Goal: Consume media (video, audio): Consume media (video, audio)

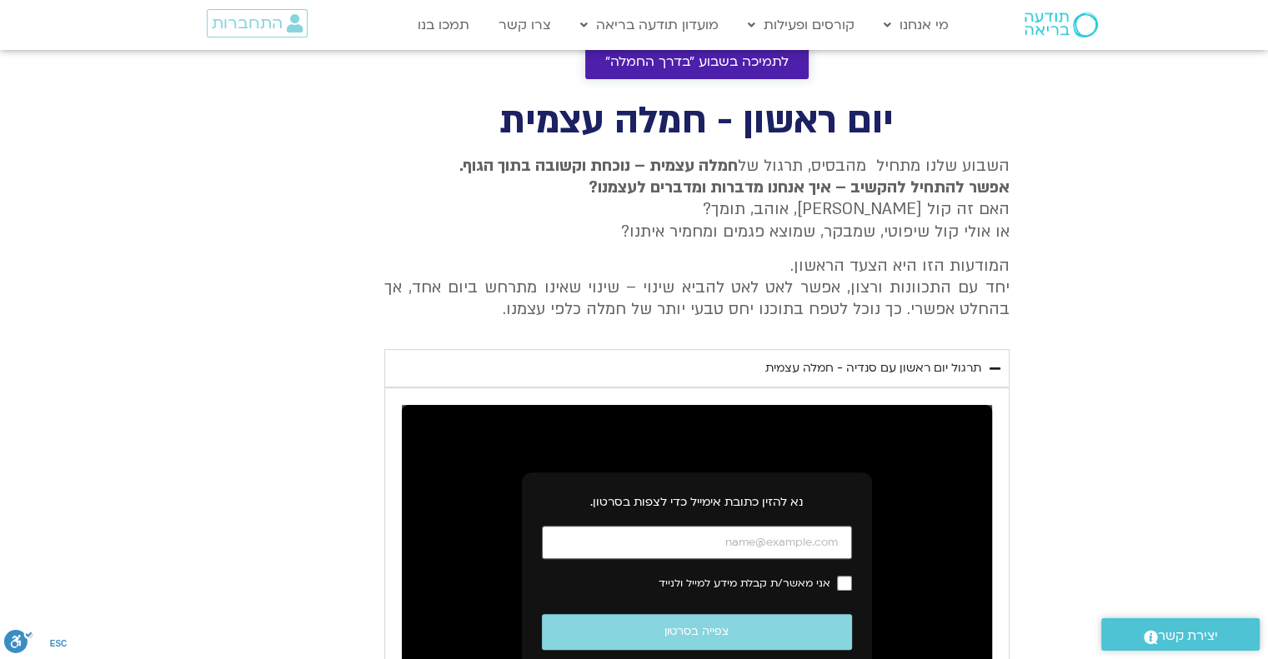
scroll to position [636, 0]
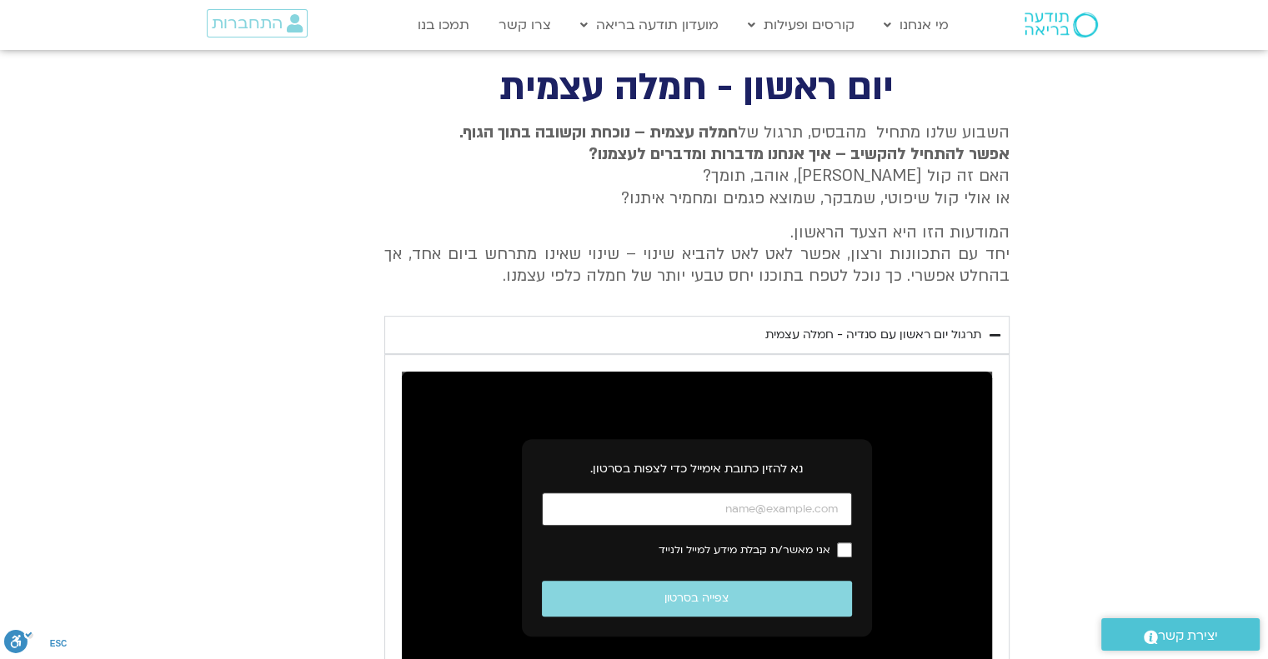
click at [745, 508] on input "כתובת אימייל" at bounding box center [697, 510] width 310 height 34
type input "[EMAIL_ADDRESS][DOMAIN_NAME]"
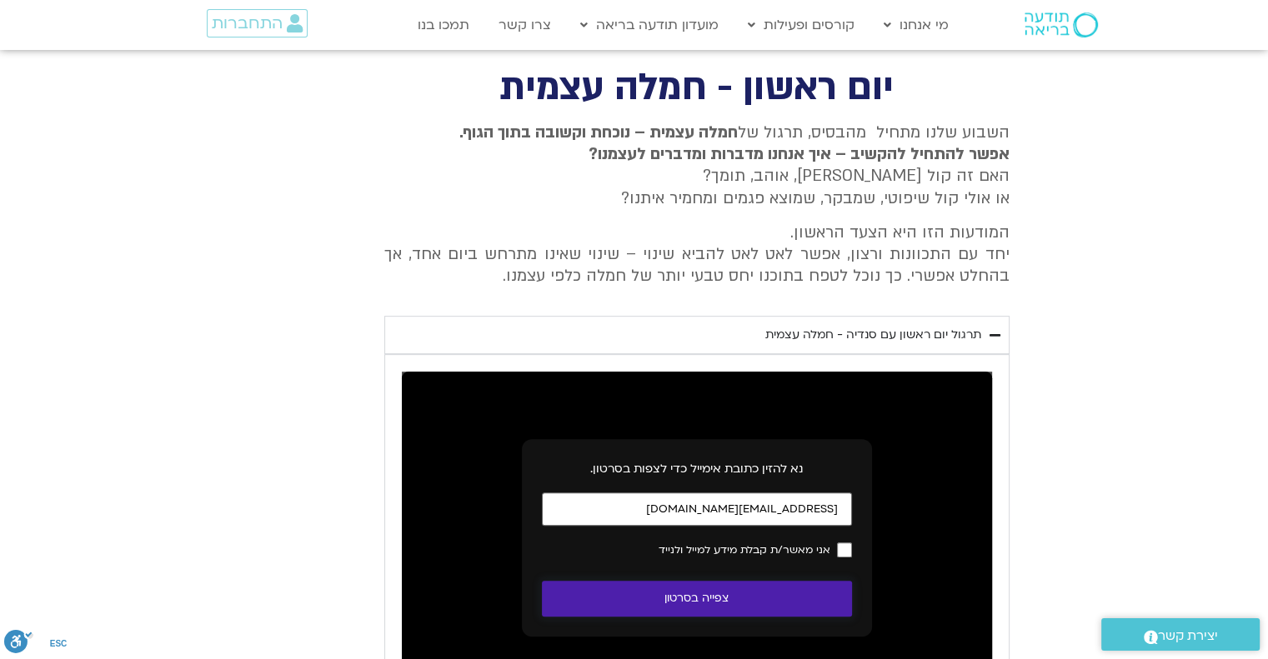
click at [708, 596] on button "צפייה בסרטון" at bounding box center [697, 599] width 310 height 36
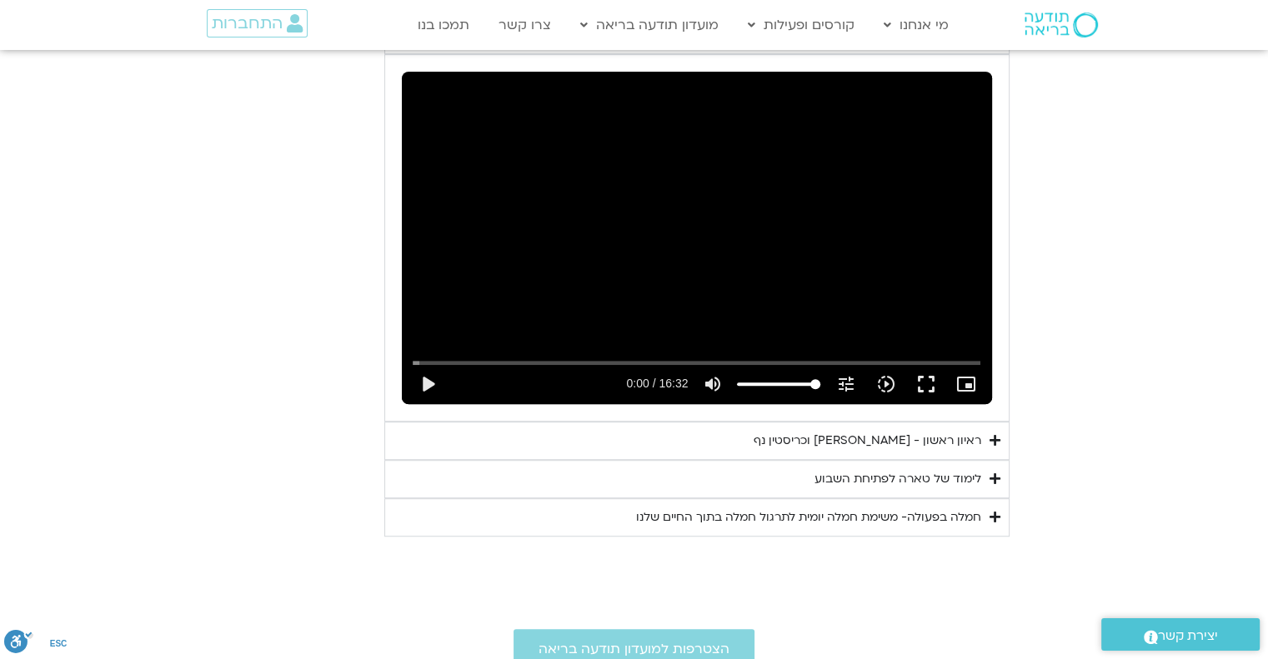
scroll to position [903, 0]
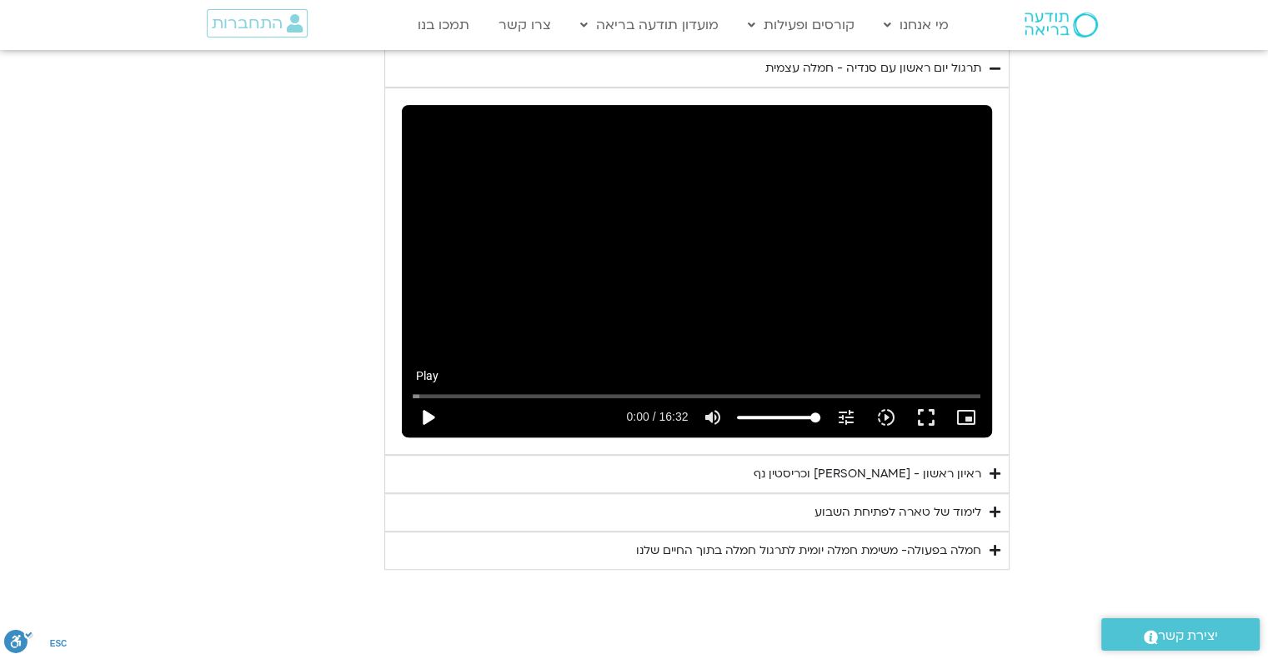
click at [425, 413] on button "play_arrow" at bounding box center [428, 418] width 40 height 40
click at [925, 412] on button "fullscreen" at bounding box center [925, 418] width 40 height 40
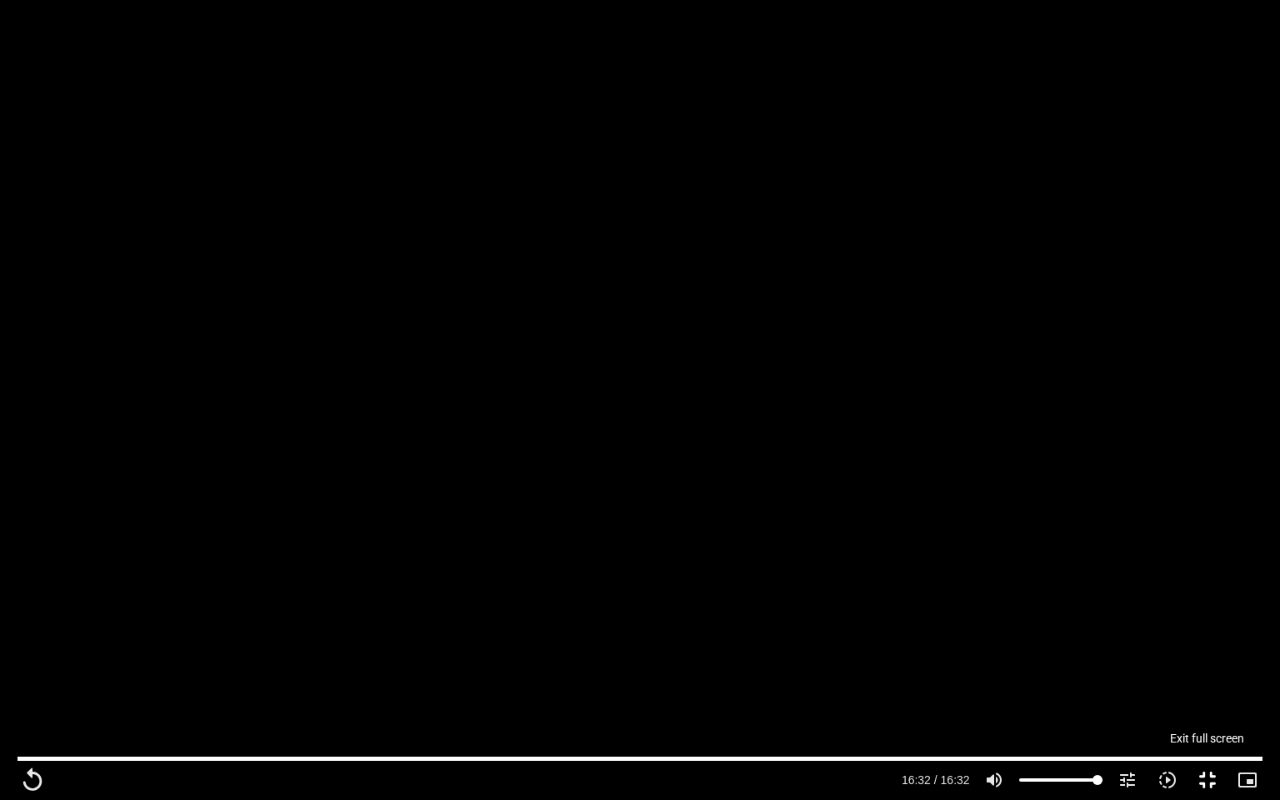
drag, startPoint x: 1162, startPoint y: 233, endPoint x: 1207, endPoint y: 771, distance: 539.4
click at [1207, 658] on button "fullscreen_exit" at bounding box center [1208, 780] width 40 height 40
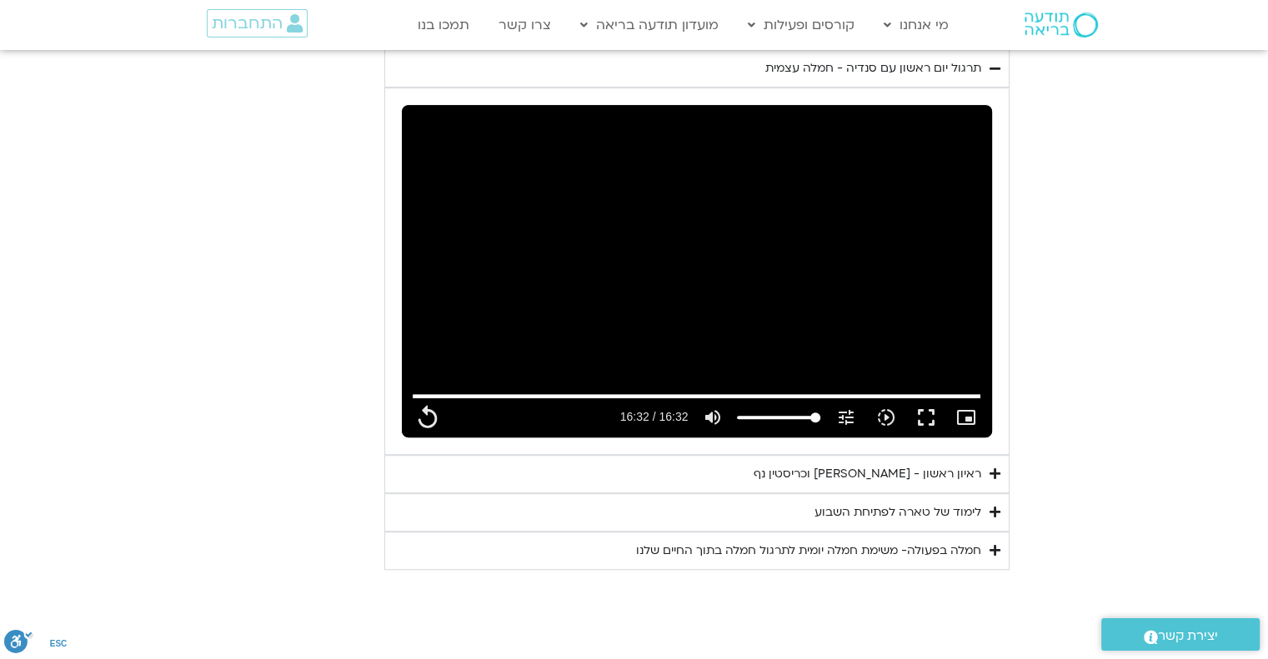
click at [887, 473] on div "ראיון ראשון - [PERSON_NAME] וכריסטין נף" at bounding box center [867, 474] width 228 height 20
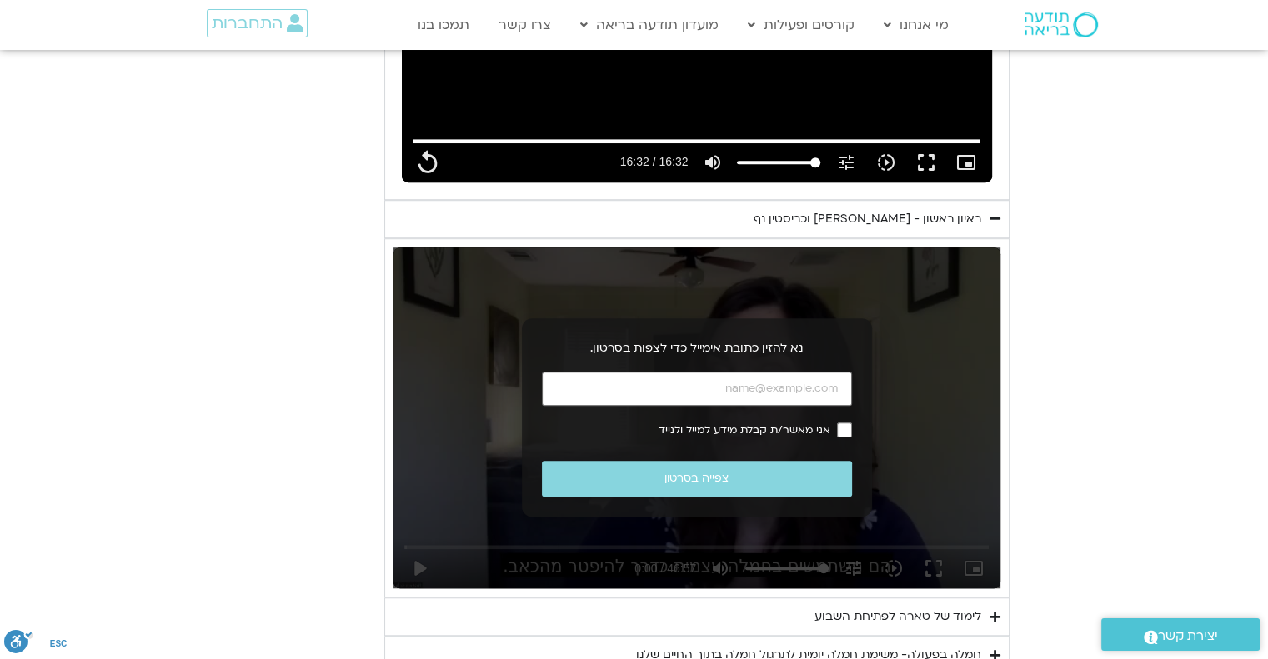
scroll to position [1180, 0]
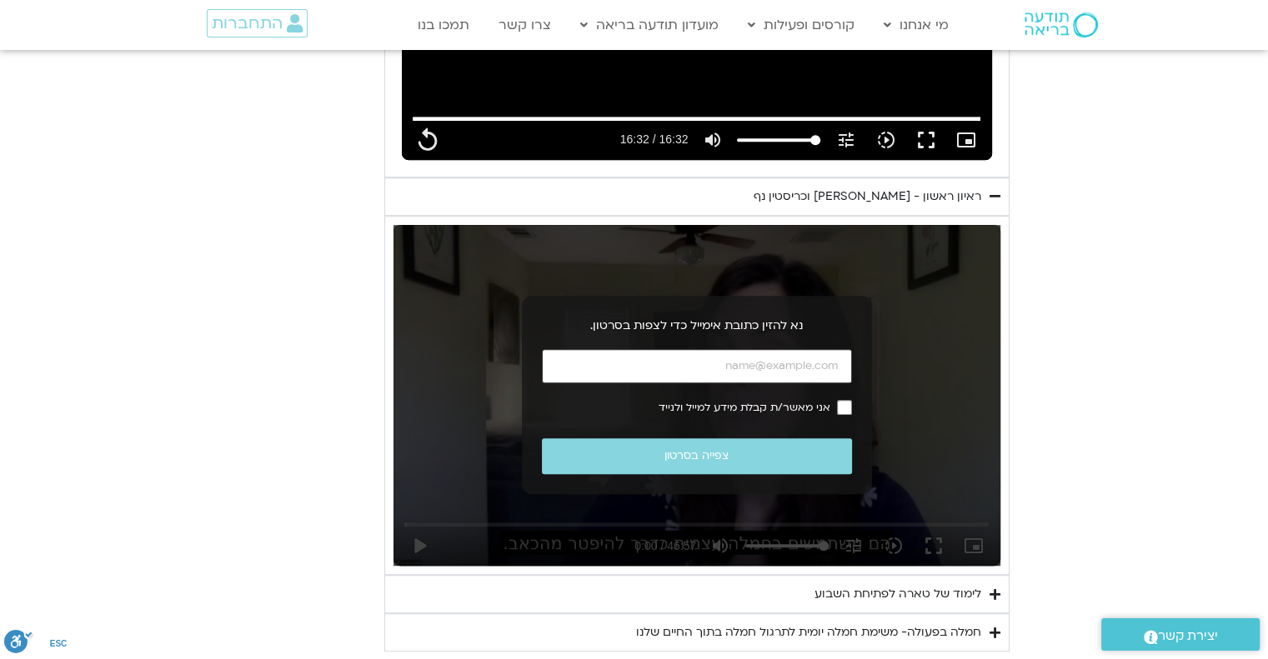
click at [747, 367] on input "כתובת אימייל" at bounding box center [697, 366] width 310 height 34
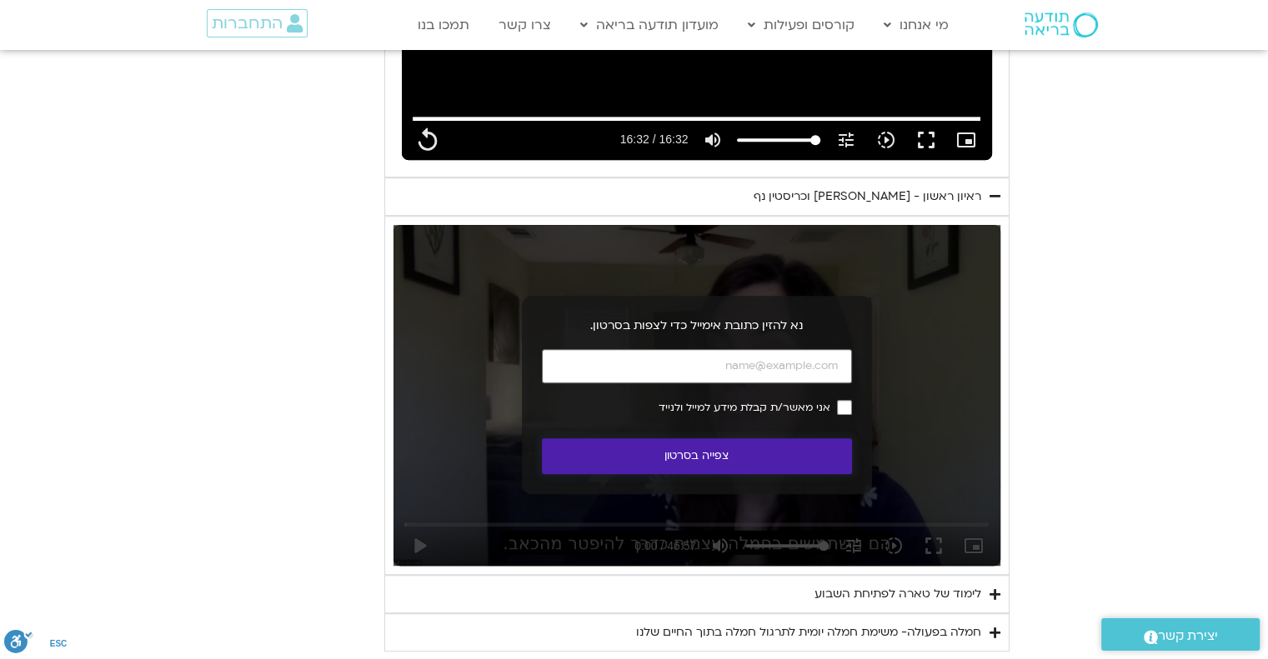
click at [673, 456] on button "צפייה בסרטון" at bounding box center [697, 456] width 310 height 36
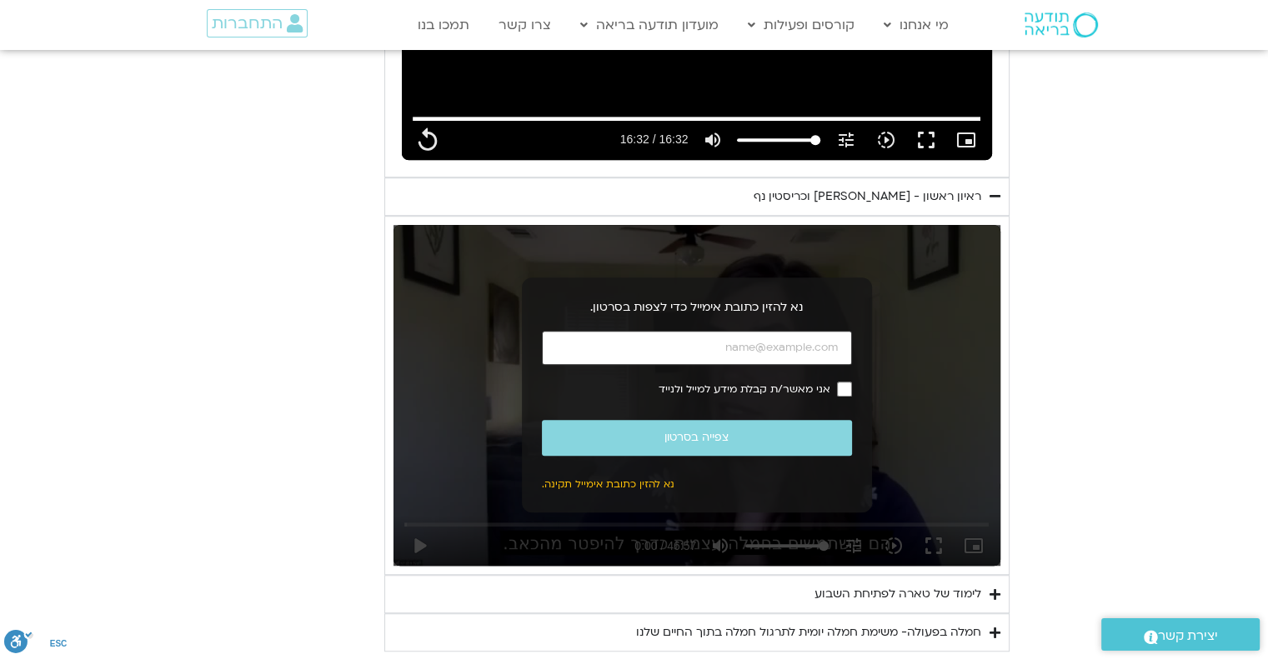
click at [701, 349] on input "כתובת אימייל" at bounding box center [697, 348] width 310 height 34
type input "992.52"
type input "[EMAIL_ADDRESS][DOMAIN_NAME]"
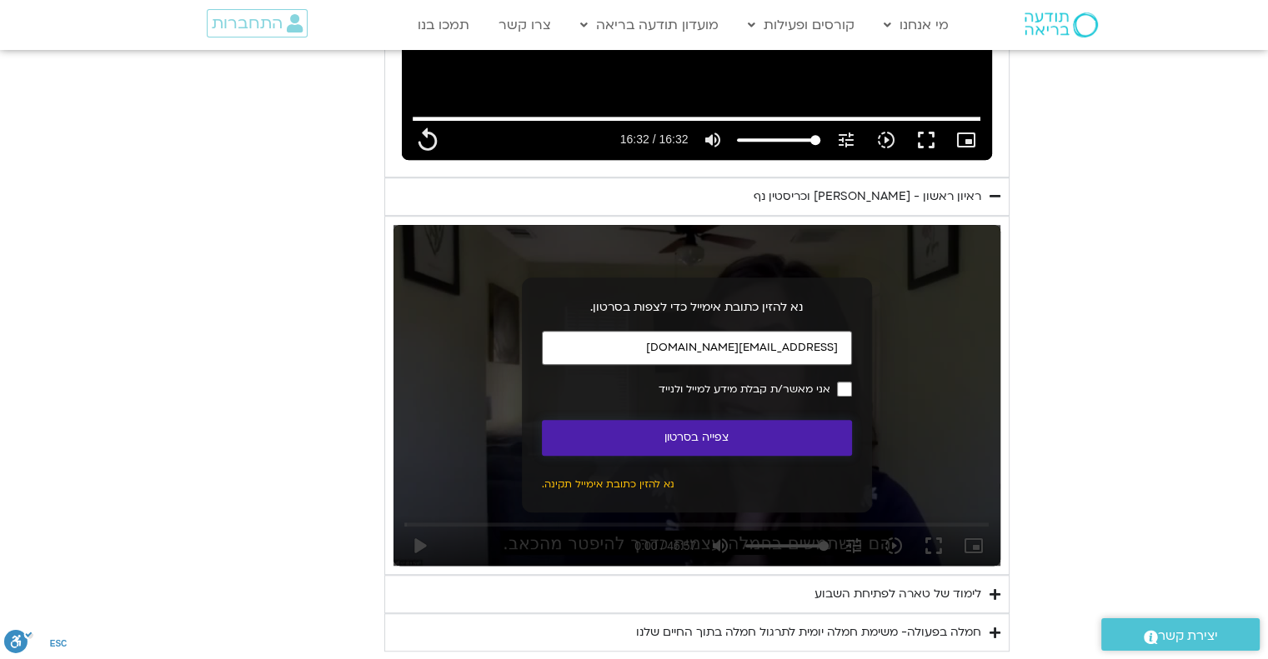
click at [675, 437] on button "צפייה בסרטון" at bounding box center [697, 438] width 310 height 36
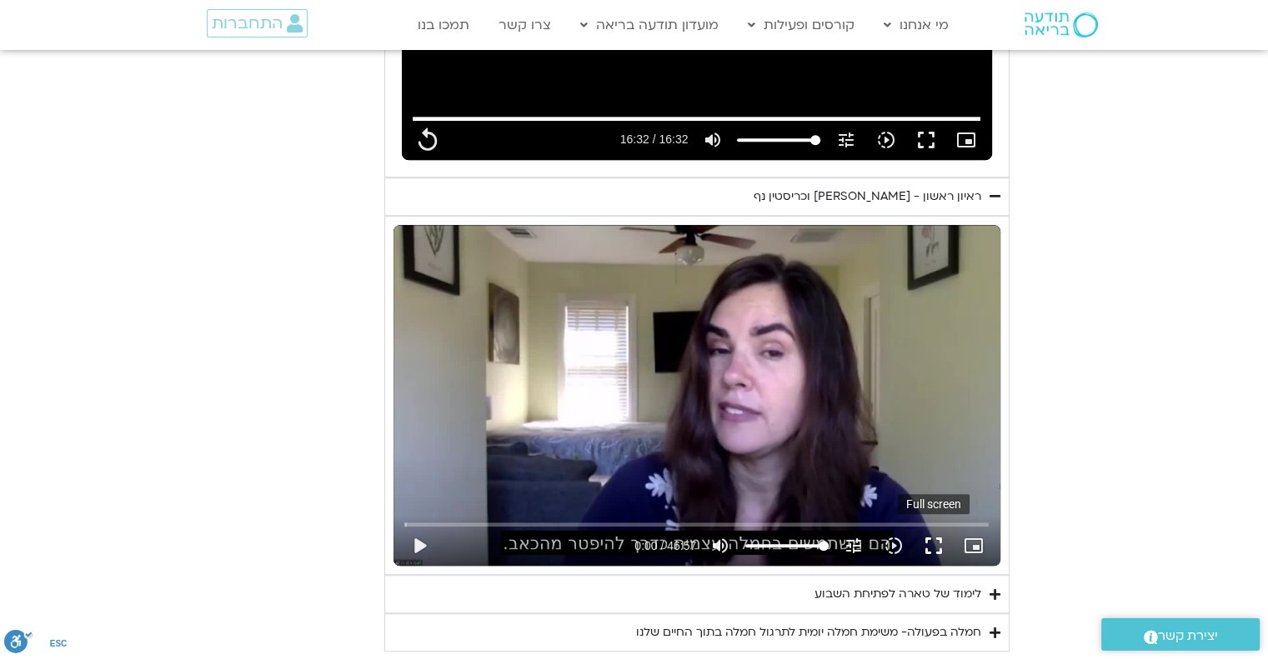
click at [933, 537] on button "fullscreen" at bounding box center [933, 546] width 40 height 40
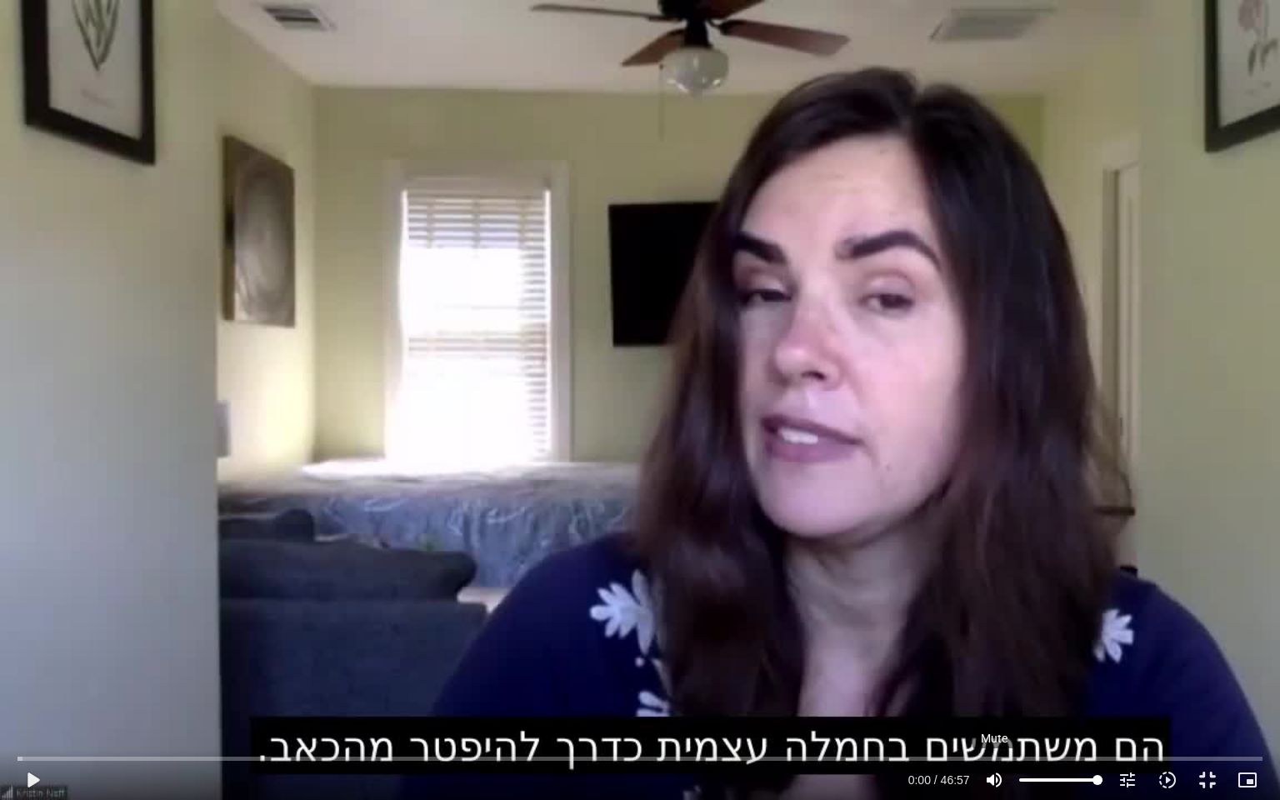
type input "992.52"
click at [977, 658] on button "volume_up Mute" at bounding box center [994, 780] width 40 height 40
type input "0"
type input "992.52"
click at [977, 658] on button "volume_off Unmute" at bounding box center [994, 780] width 40 height 40
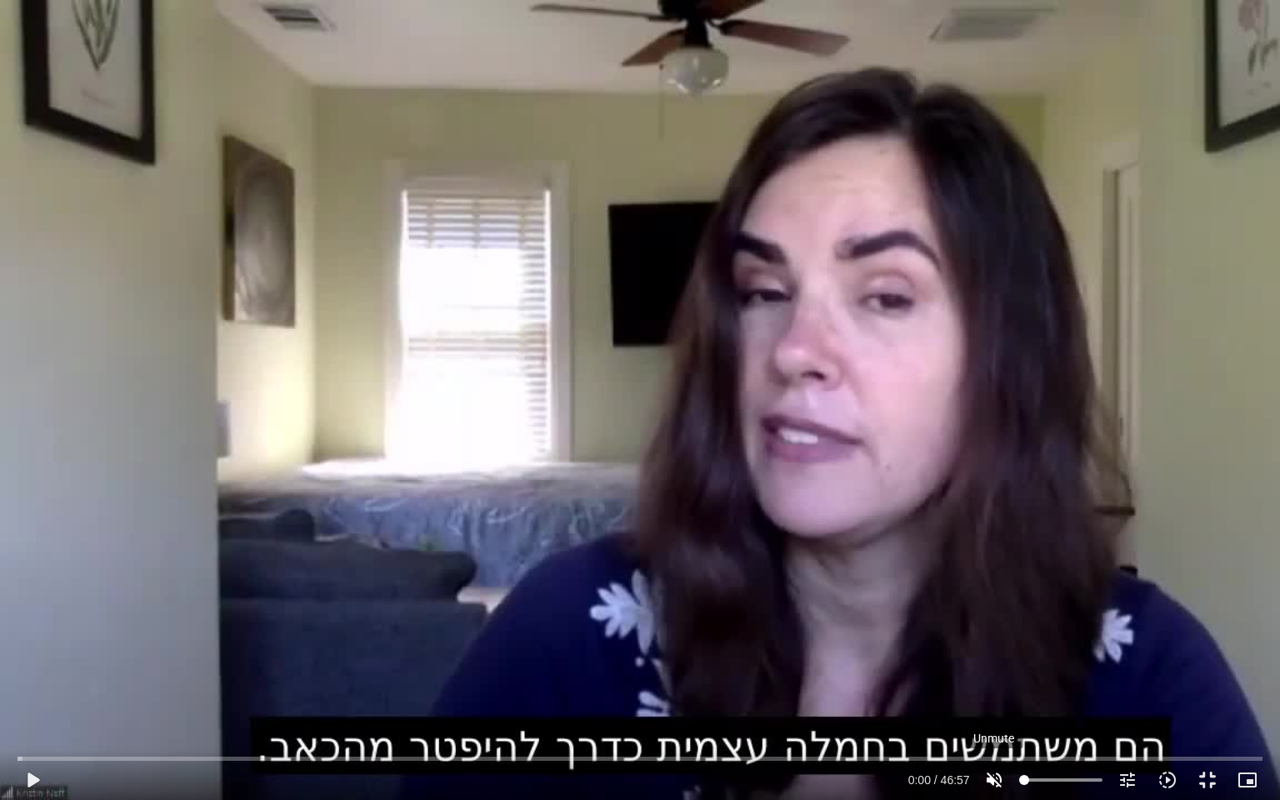
type input "100"
click at [1203, 658] on button "fullscreen_exit" at bounding box center [1208, 780] width 40 height 40
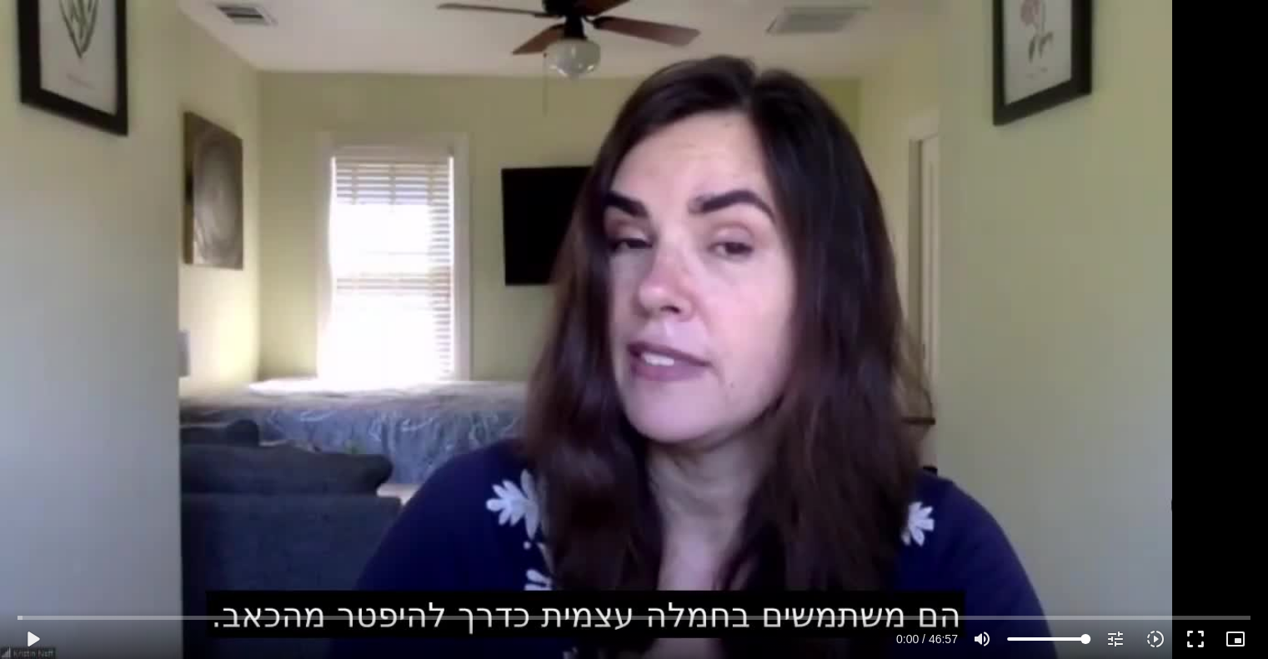
type input "992.52"
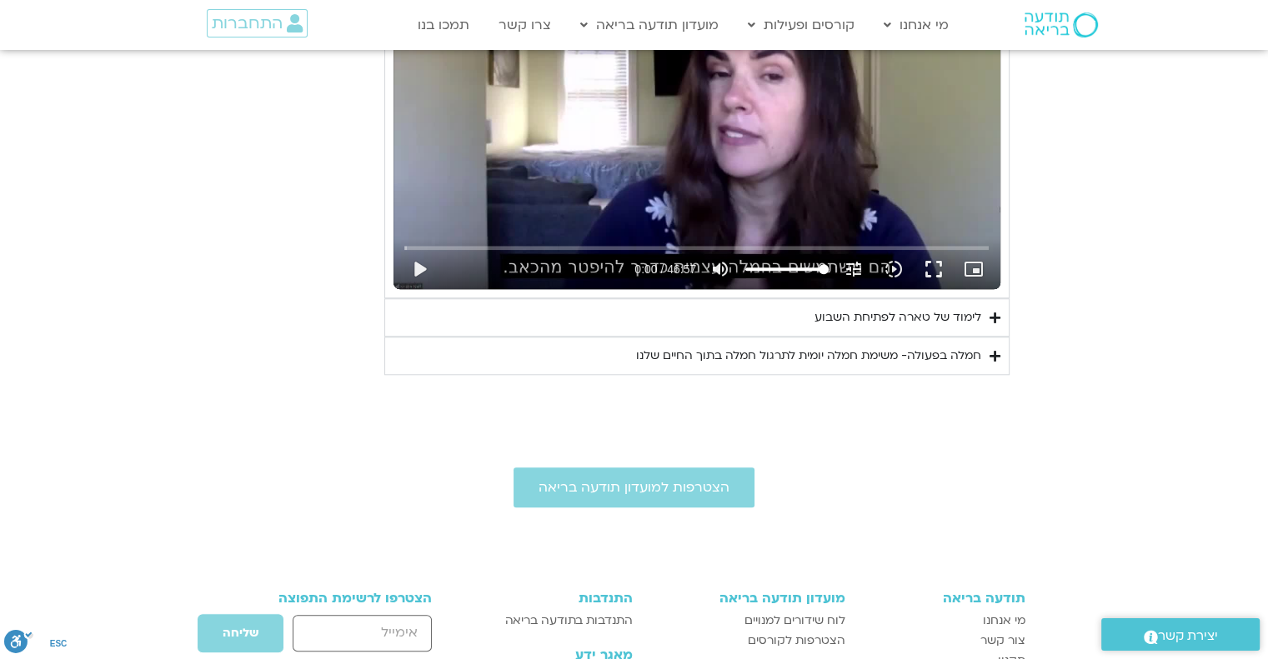
scroll to position [1480, 0]
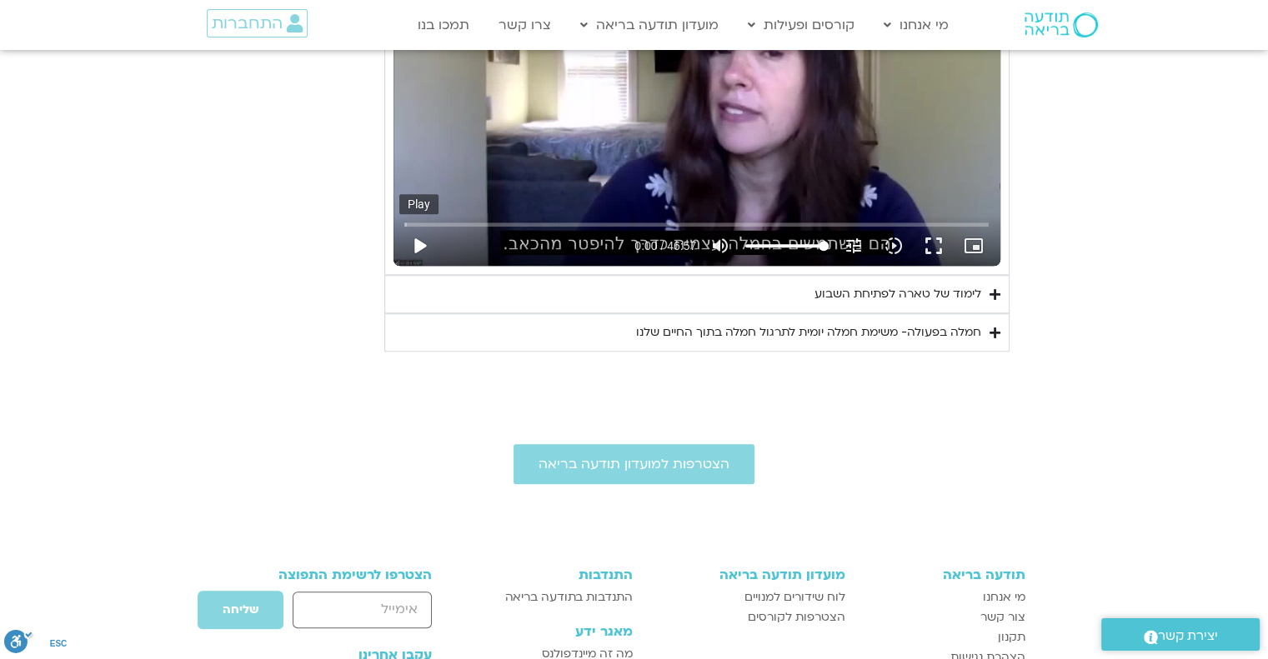
click at [413, 240] on button "play_arrow" at bounding box center [419, 246] width 40 height 40
type input "992.52"
type input "0.069029"
type input "992.52"
type input "0.200232"
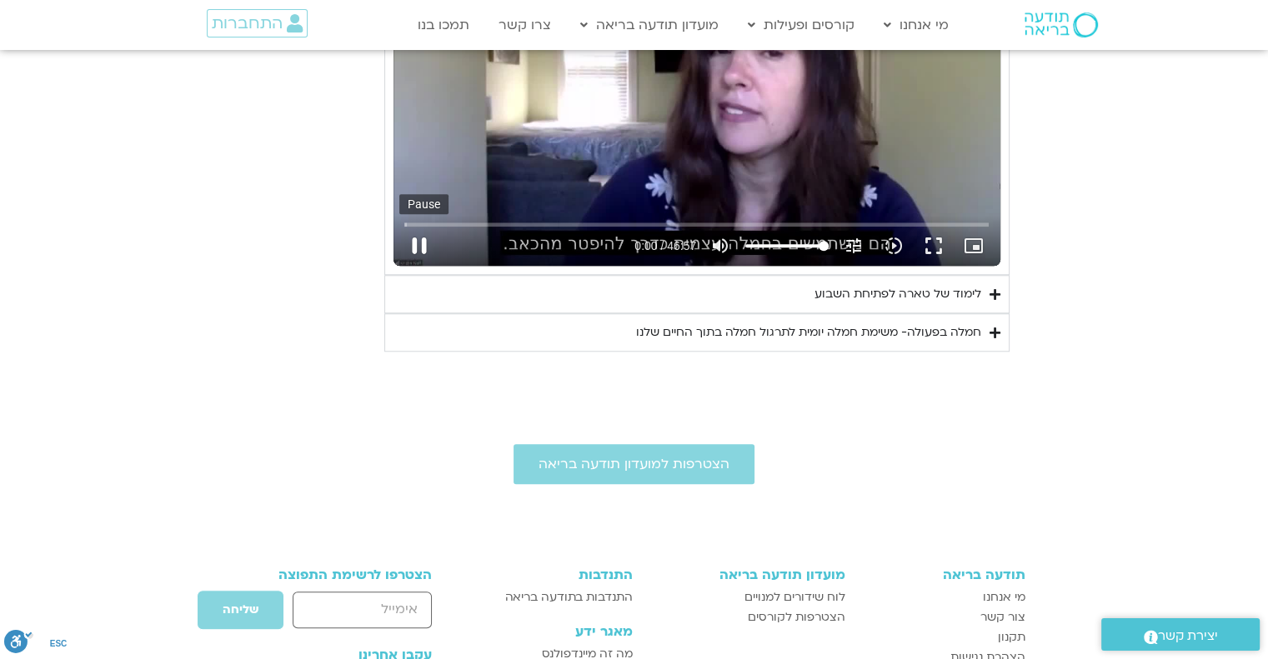
type input "992.52"
type input "0.334018"
type input "992.52"
type input "0.468629"
type input "992.52"
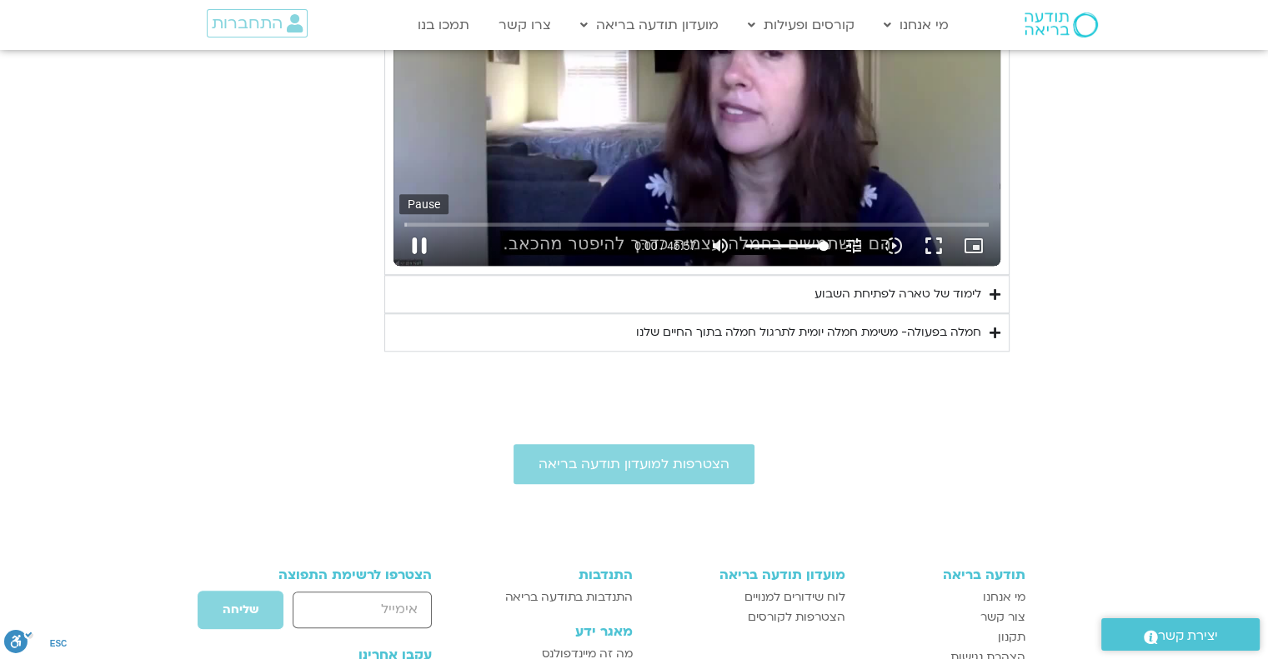
type input "0.600312"
type input "992.52"
type input "0.73515"
type input "992.52"
type input "0.96252"
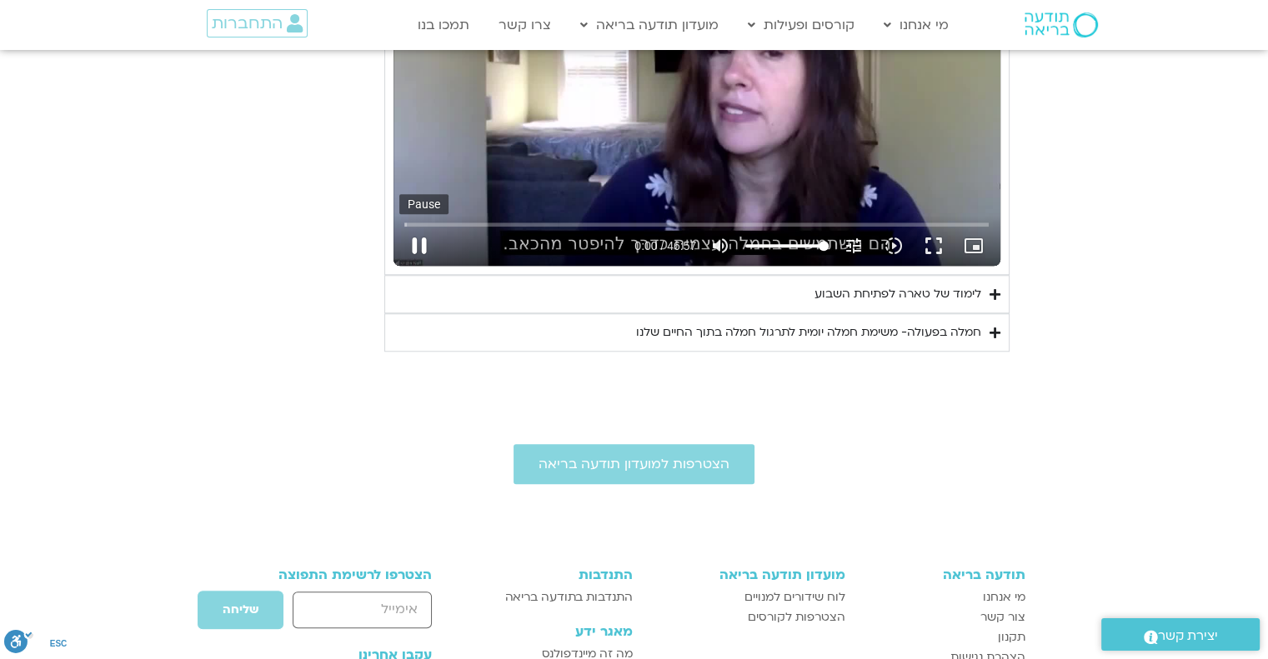
type input "992.52"
type input "1.112296"
type input "992.52"
type input "1.228788"
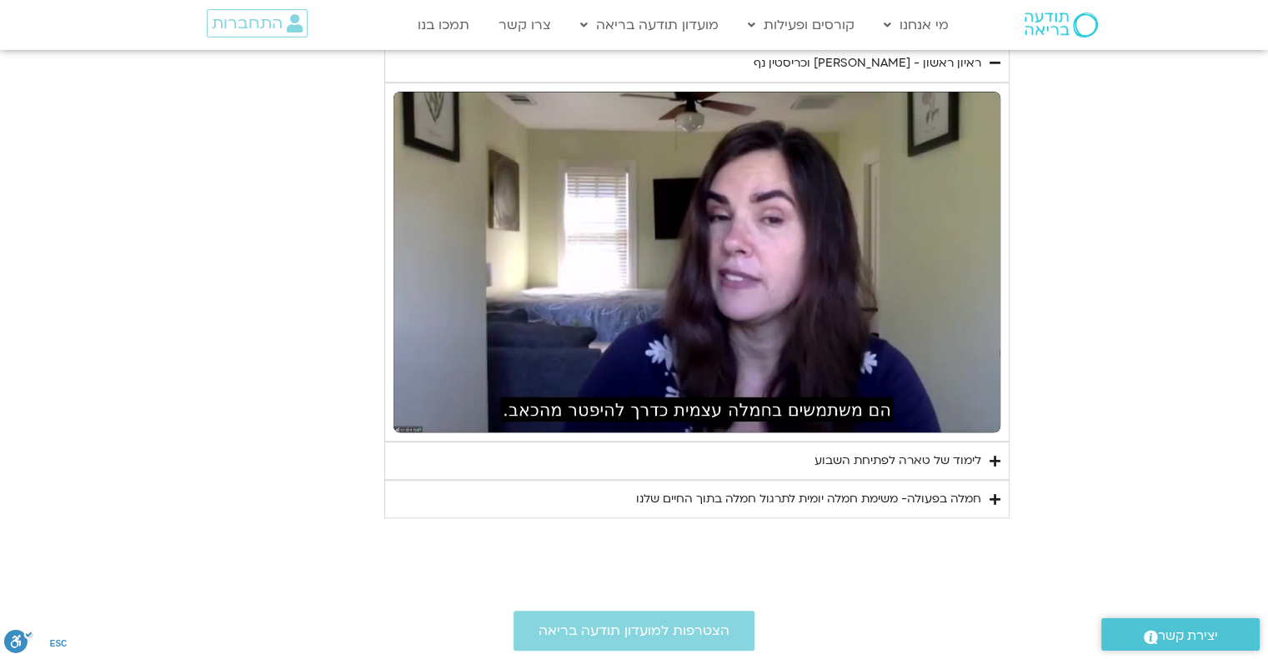
scroll to position [1268, 0]
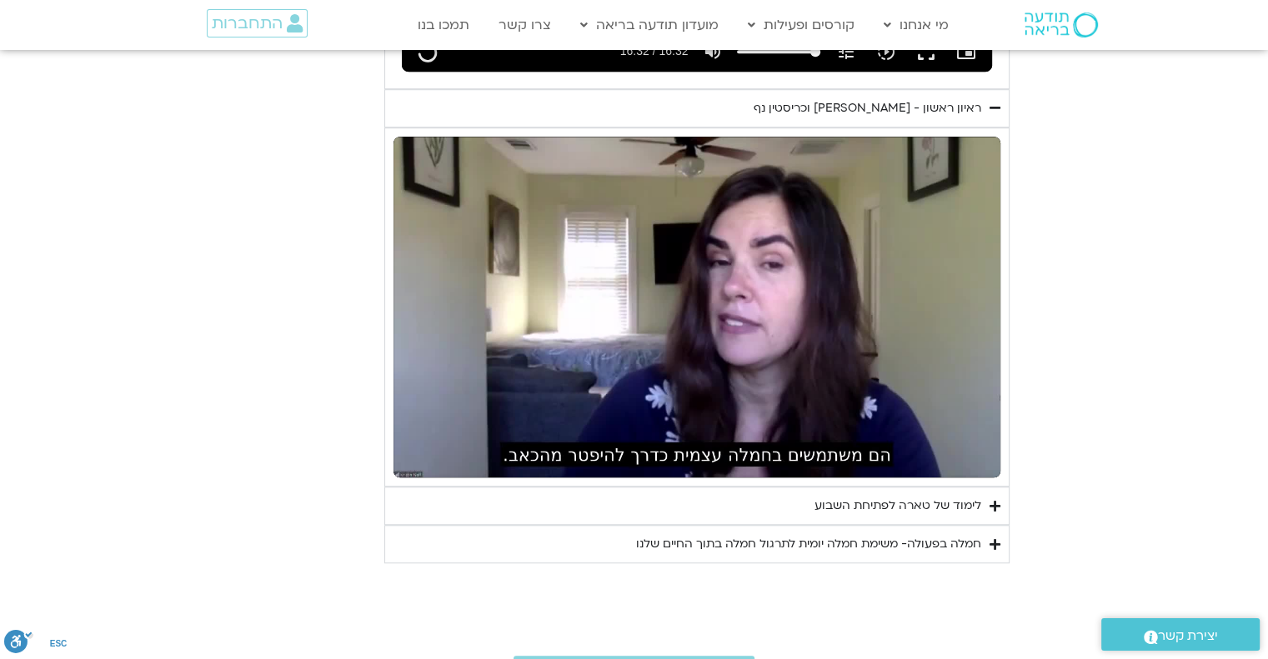
type input "992.52"
type input "15.511311"
type input "992.52"
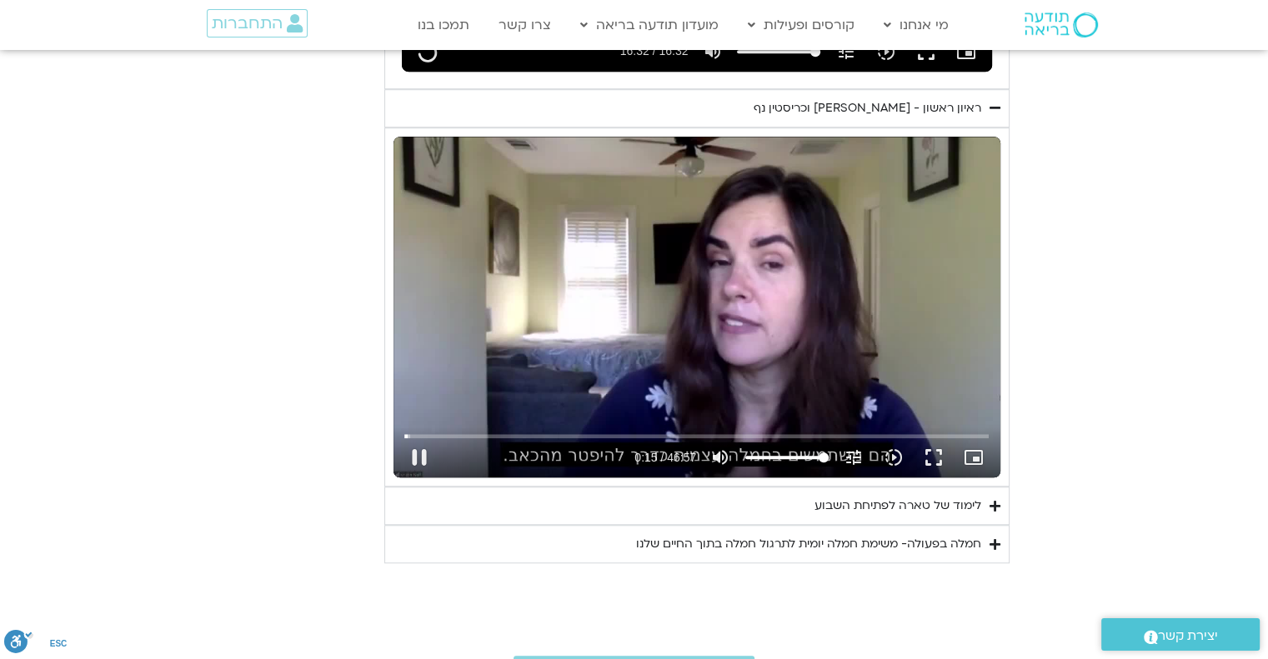
type input "15.645095"
type input "992.52"
type input "15.777862"
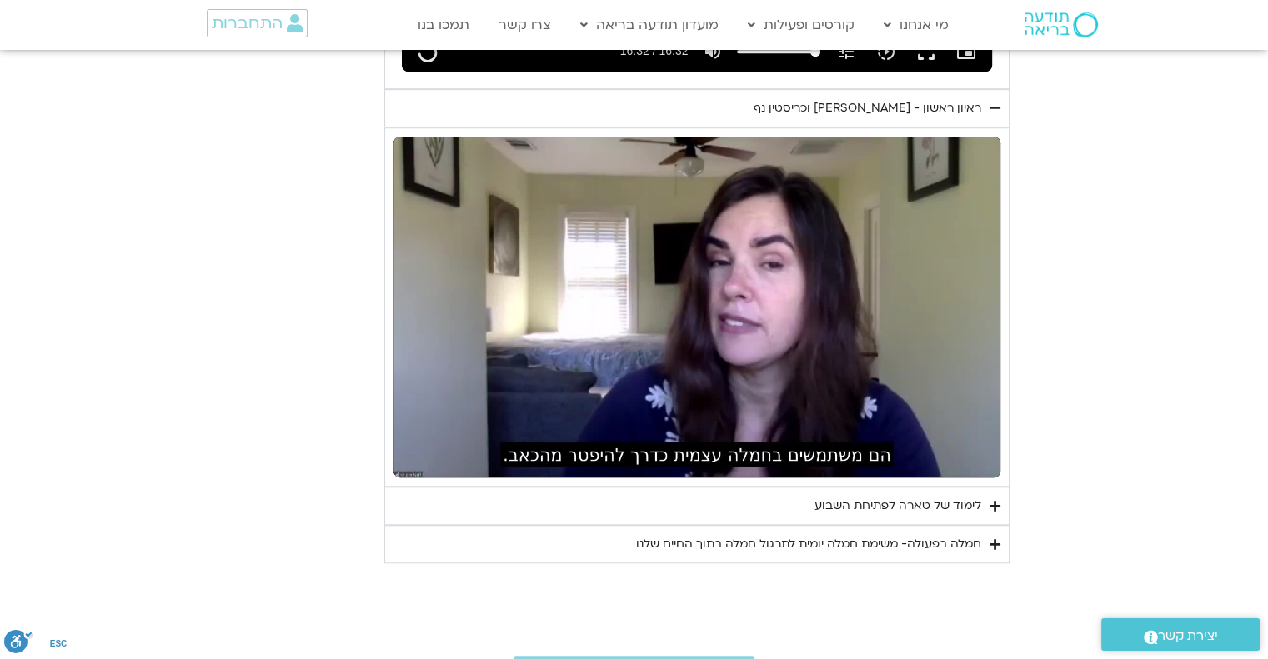
type input "992.52"
type input "16.560847"
type input "992.52"
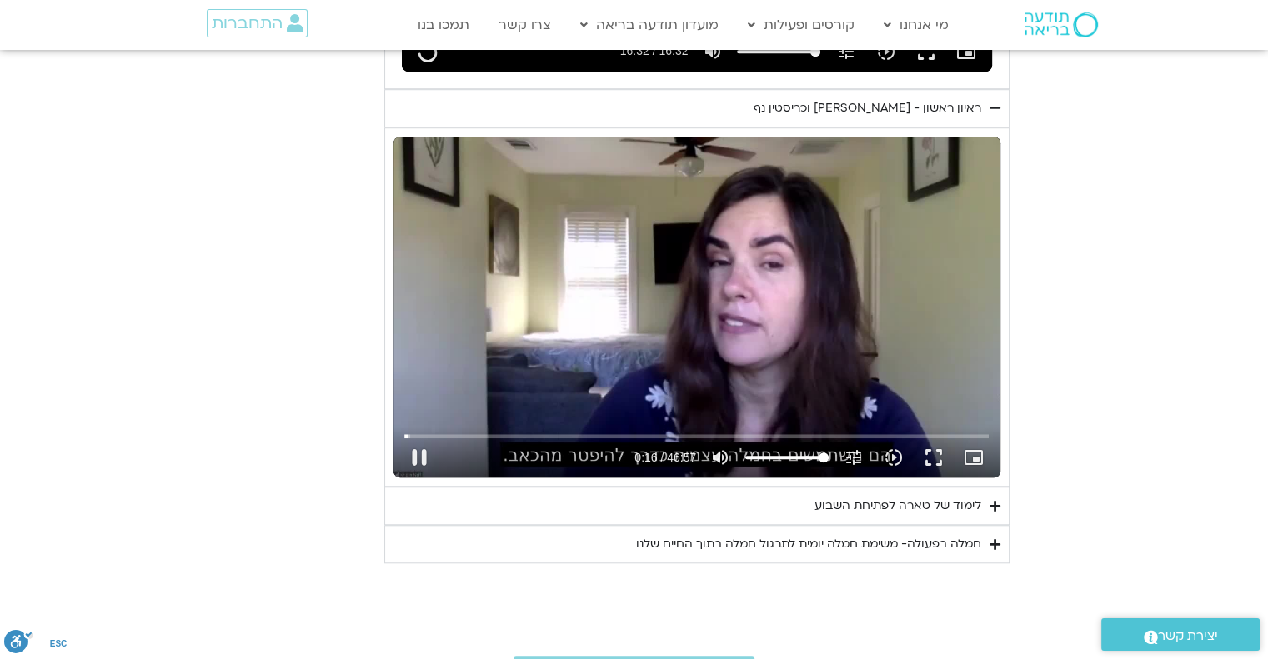
type input "16.69469"
type input "992.52"
type input "16.761595"
type input "992.52"
type input "16.845849"
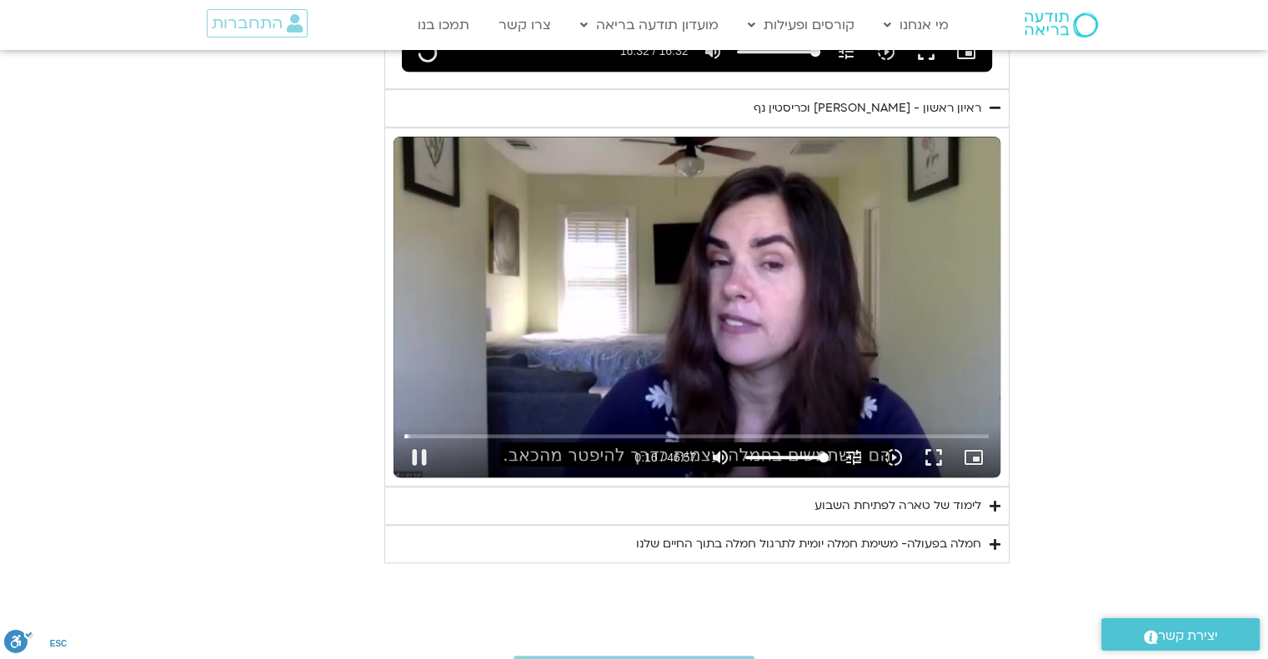
type input "992.52"
type input "16.978933"
type input "992.52"
type input "17.108933"
type input "992.52"
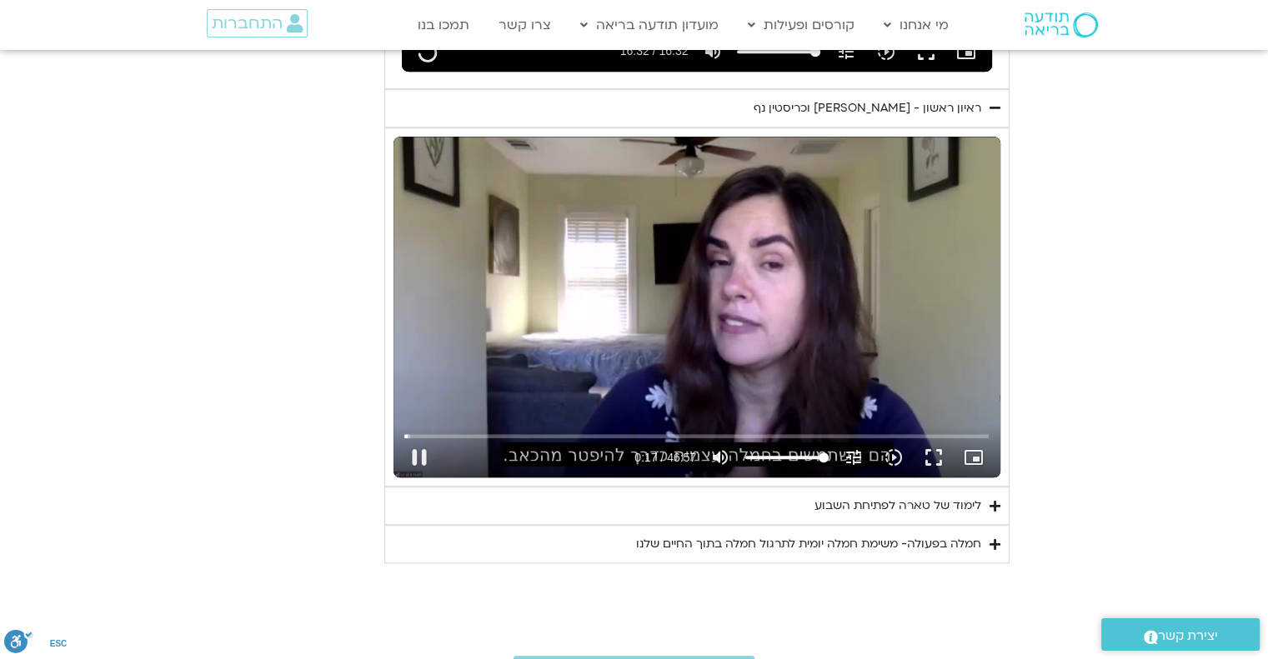
type input "17.245623"
type input "992.52"
type input "17.377319"
type input "992.52"
type input "17.511137"
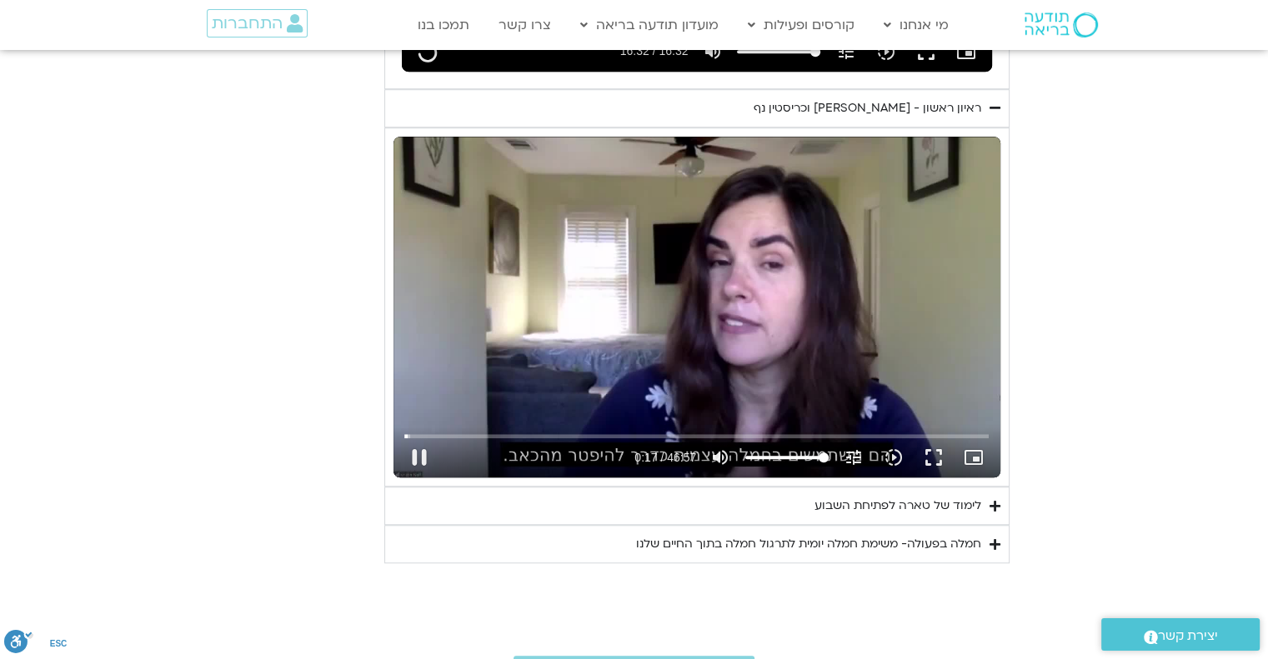
type input "992.52"
type input "17.761547"
type input "992.52"
type input "17.844024"
type input "992.52"
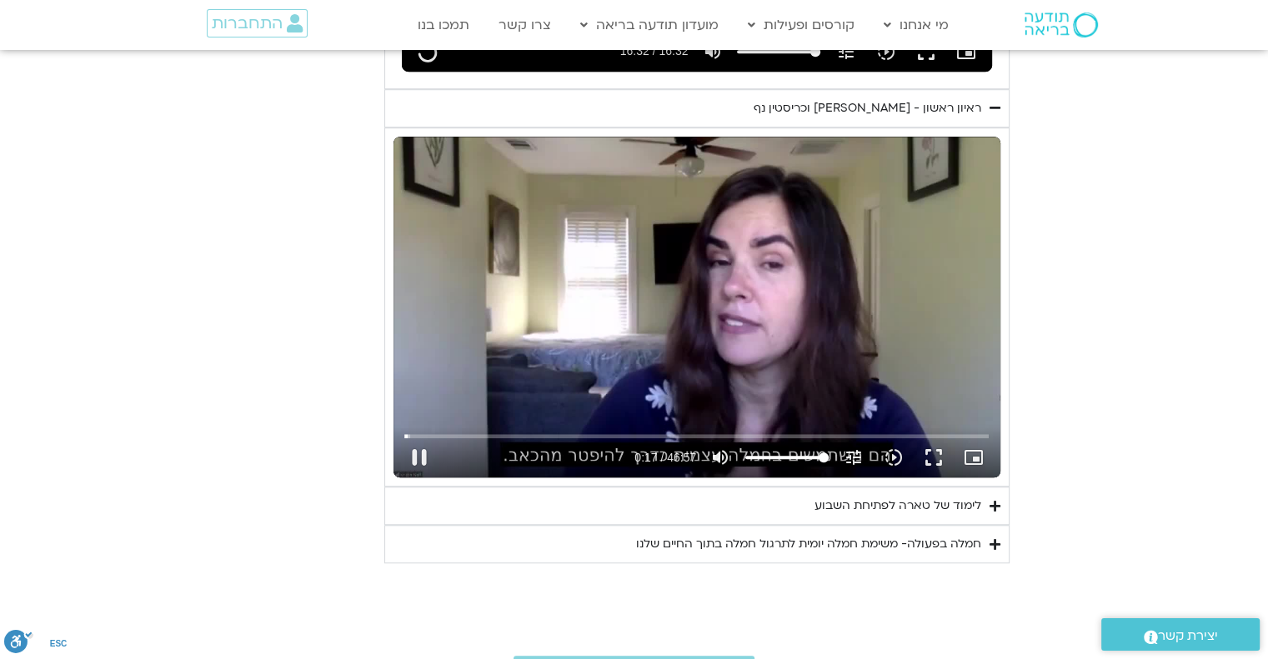
type input "18.027432"
type input "992.52"
type input "18.161548"
type input "992.52"
type input "18.294596"
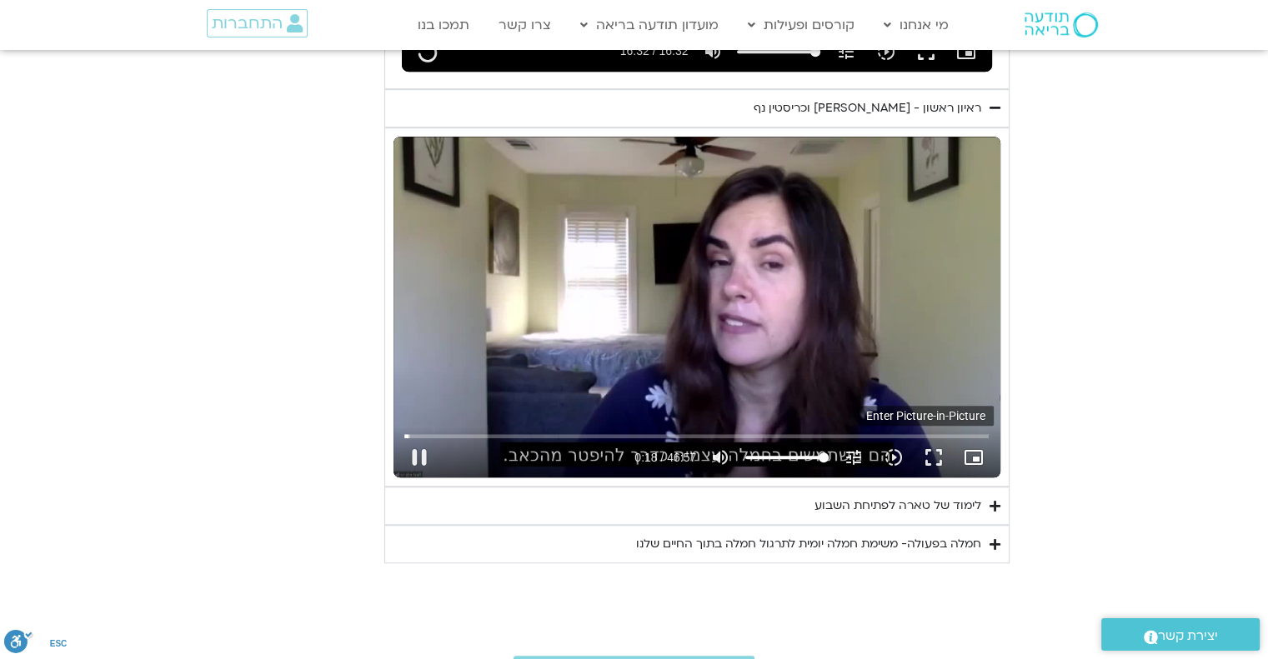
type input "992.52"
type input "18.313446"
type input "992.52"
type input "18.560584"
type input "992.52"
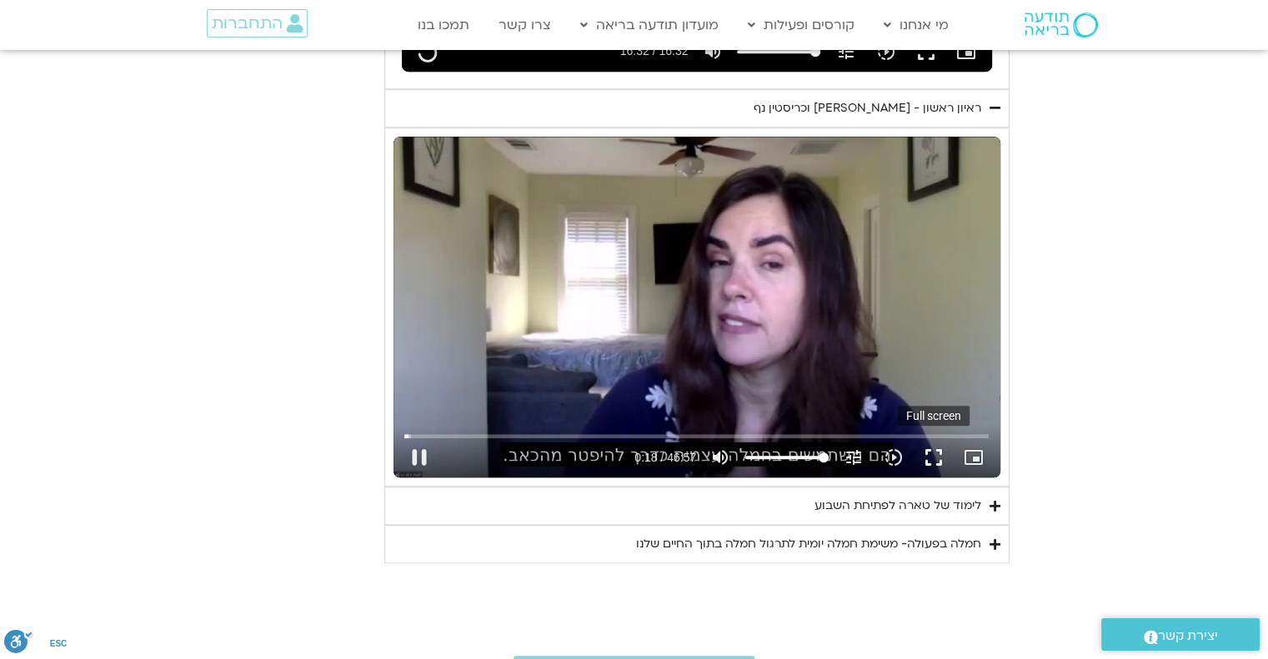
type input "18.677489"
type input "992.52"
type input "18.811141"
type input "992.52"
type input "18.877309"
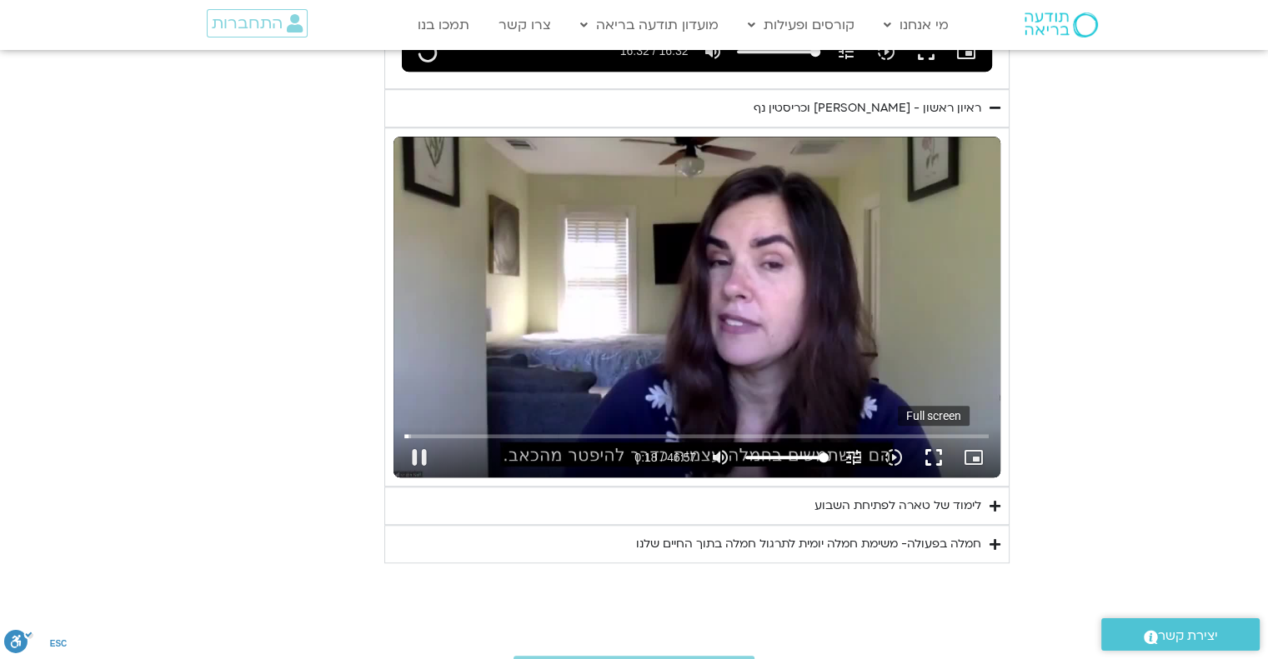
type input "992.52"
type input "18.962891"
type input "992.52"
type input "19.095861"
type input "992.52"
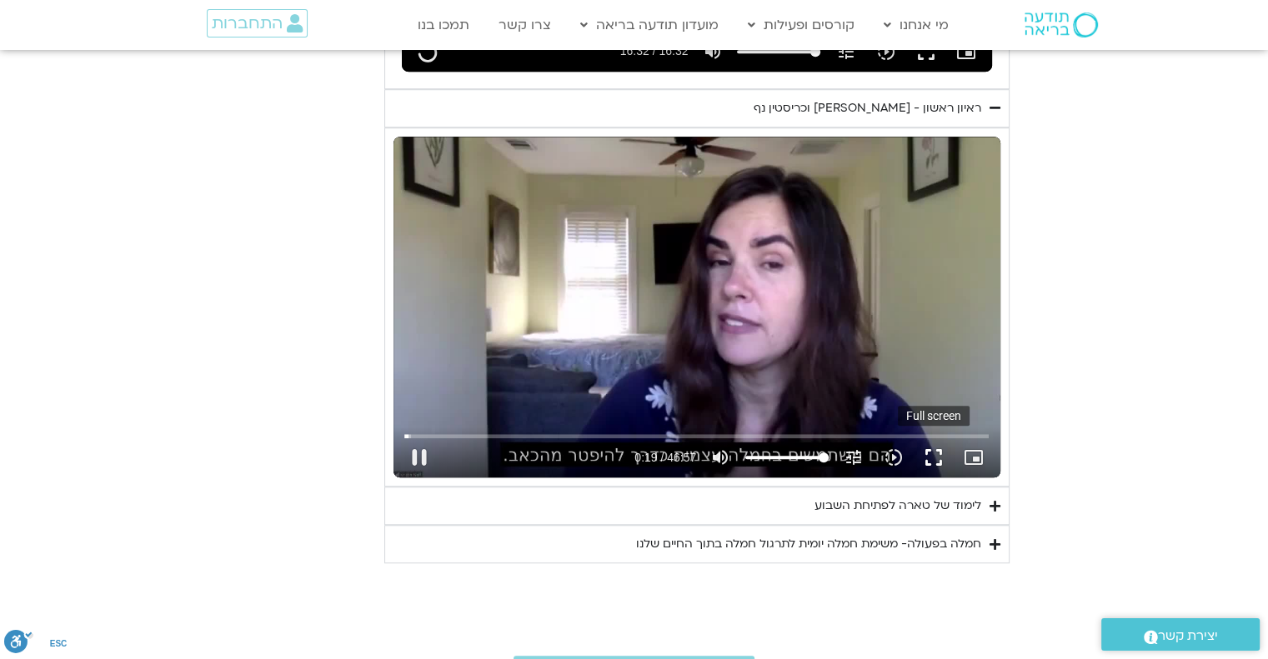
type input "19.244553"
type input "992.52"
click at [933, 446] on button "fullscreen" at bounding box center [933, 458] width 40 height 40
type input "19.404348"
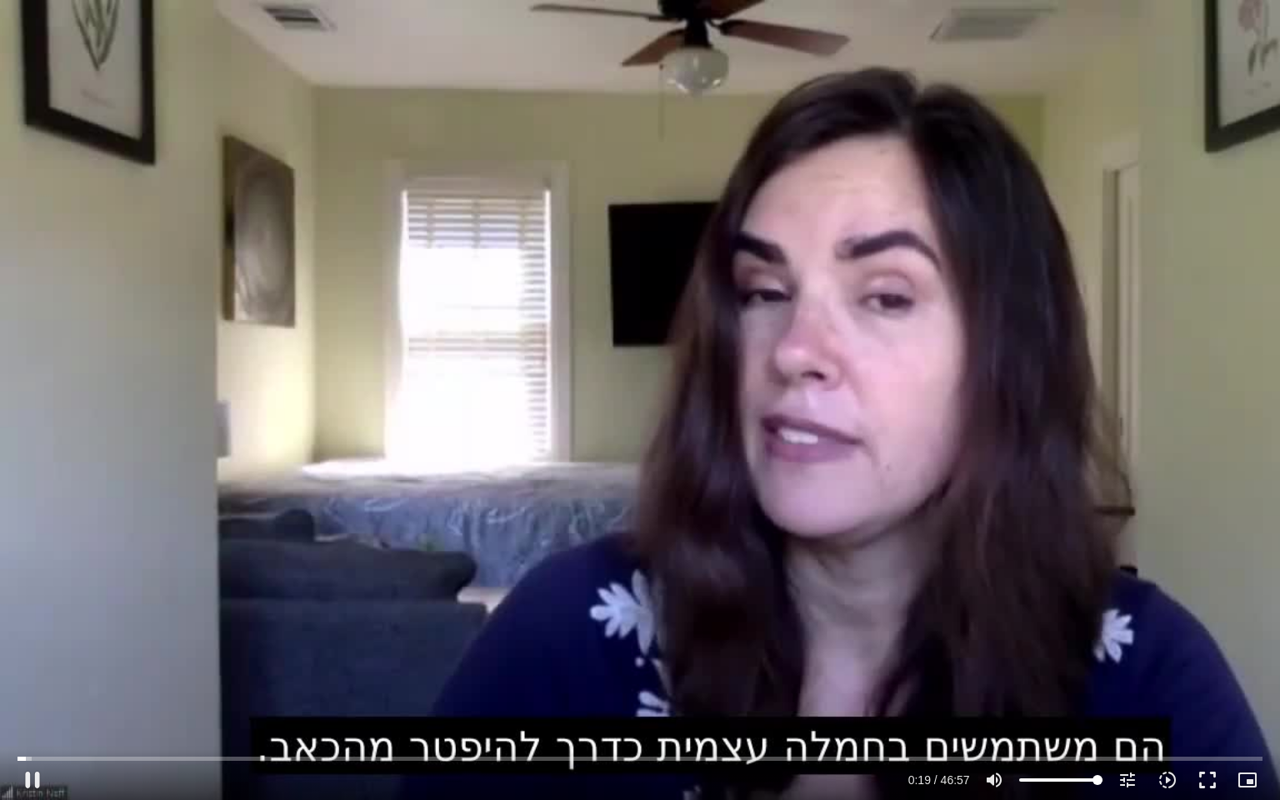
type input "992.52"
type input "19.488745"
type input "992.52"
type input "19.629295"
type input "992.52"
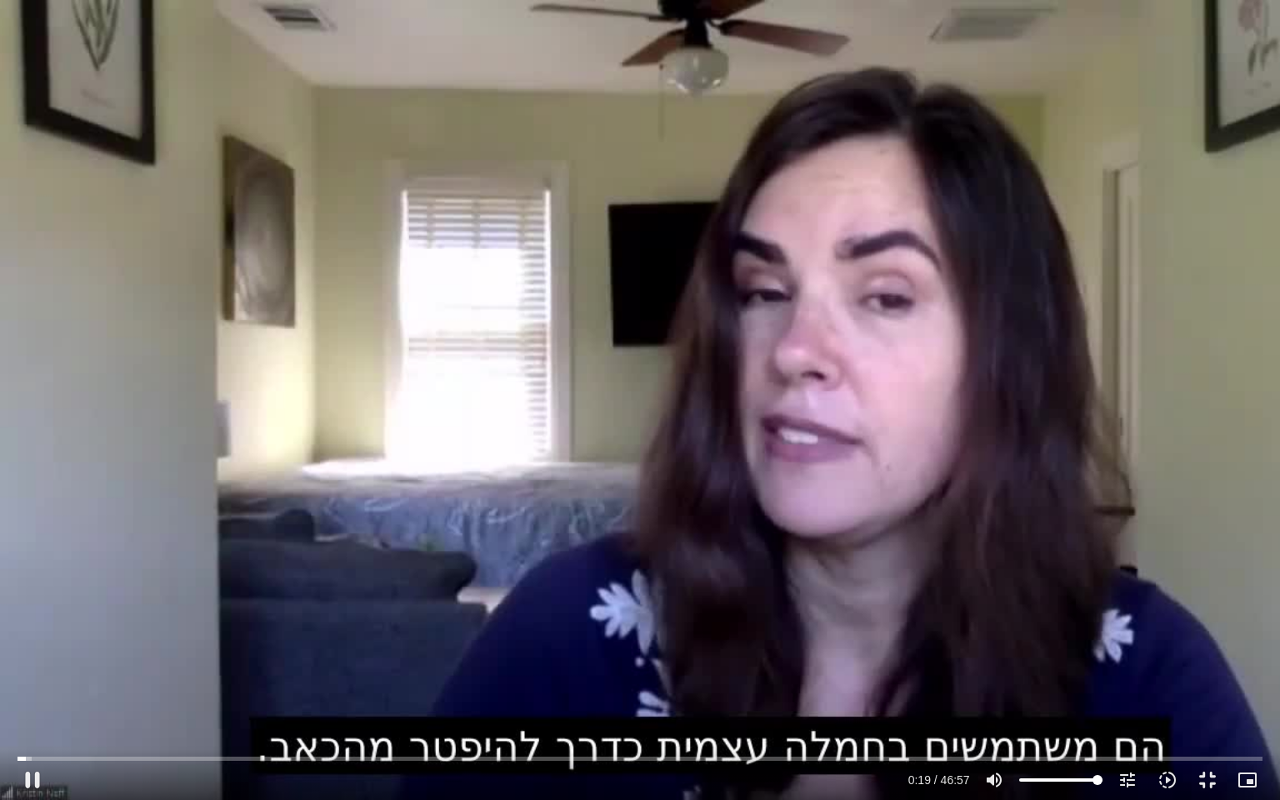
type input "19.764579"
type input "992.52"
type input "19.898531"
type input "992.52"
type input "20.031034"
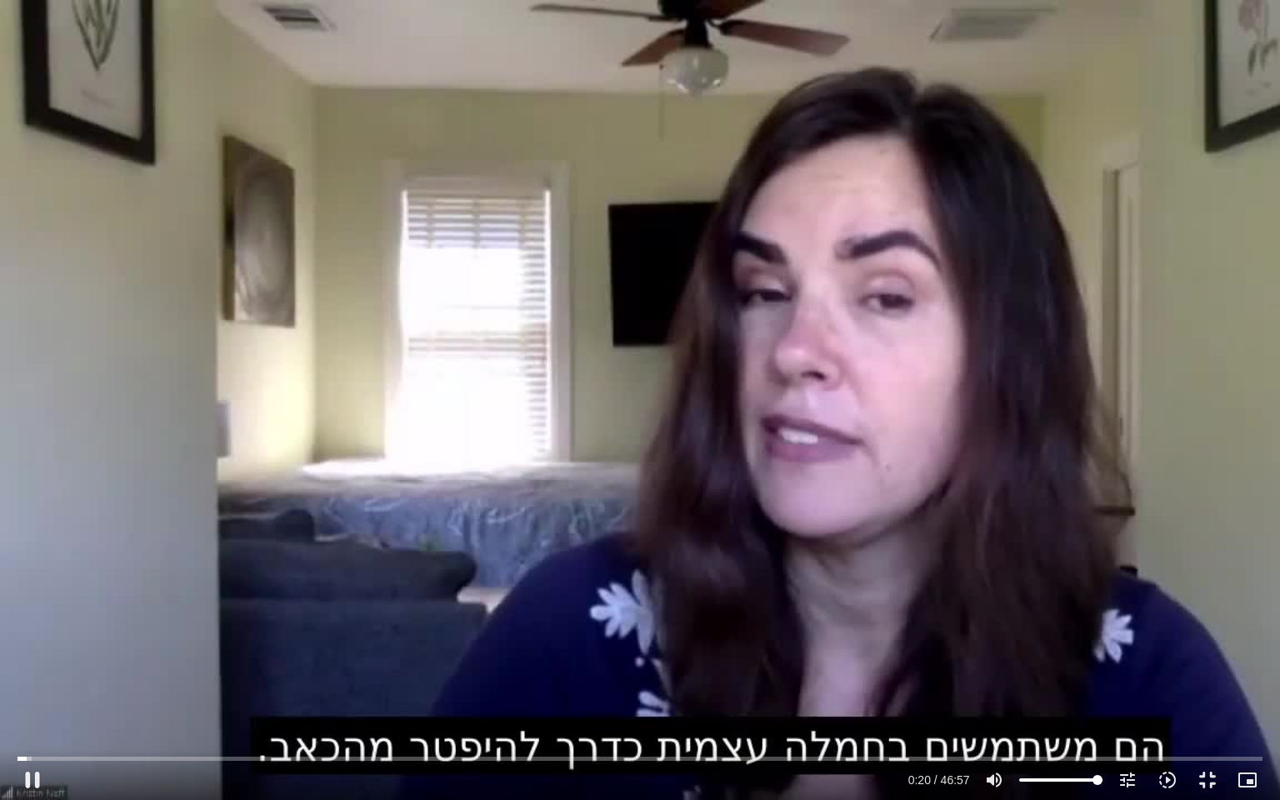
type input "992.52"
type input "20.165615"
type input "992.52"
type input "20.297346"
type input "992.52"
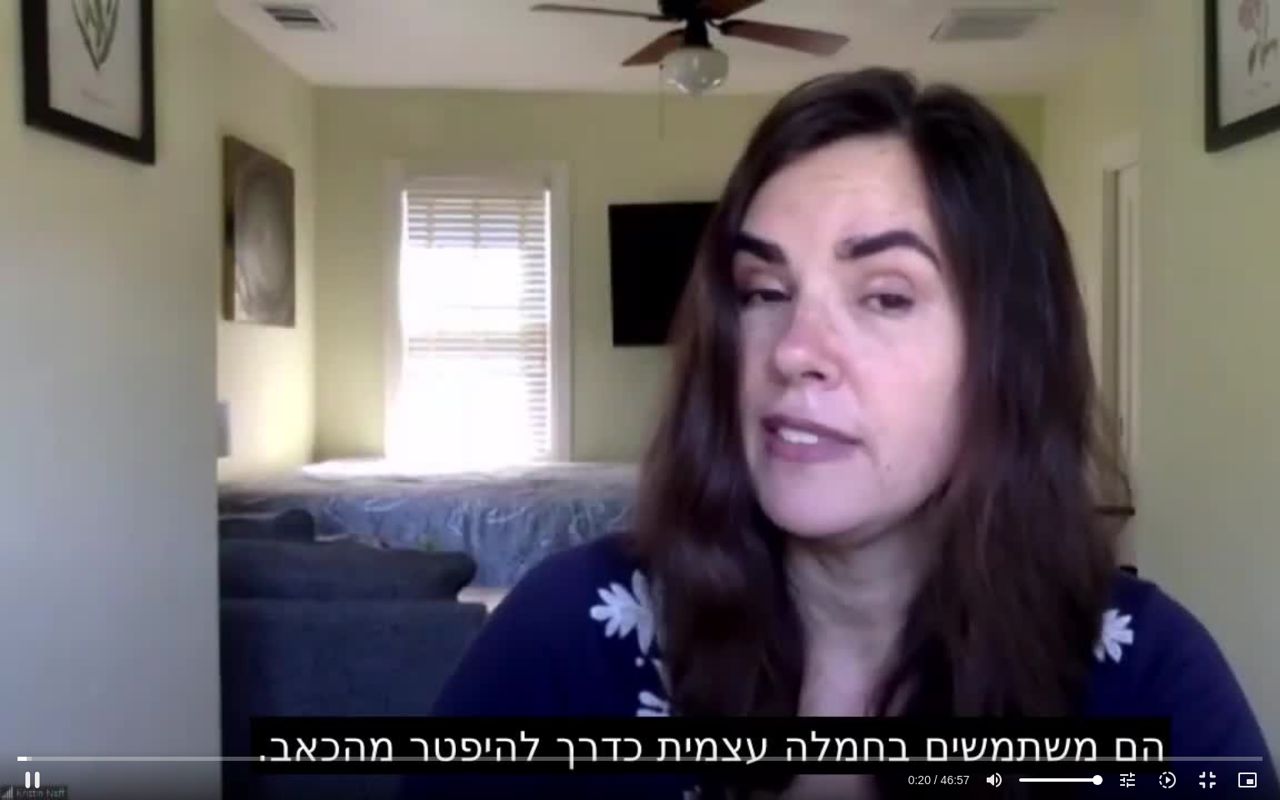
type input "20.430929"
type input "992.52"
type input "20.660637"
type input "992.52"
type input "20.810579"
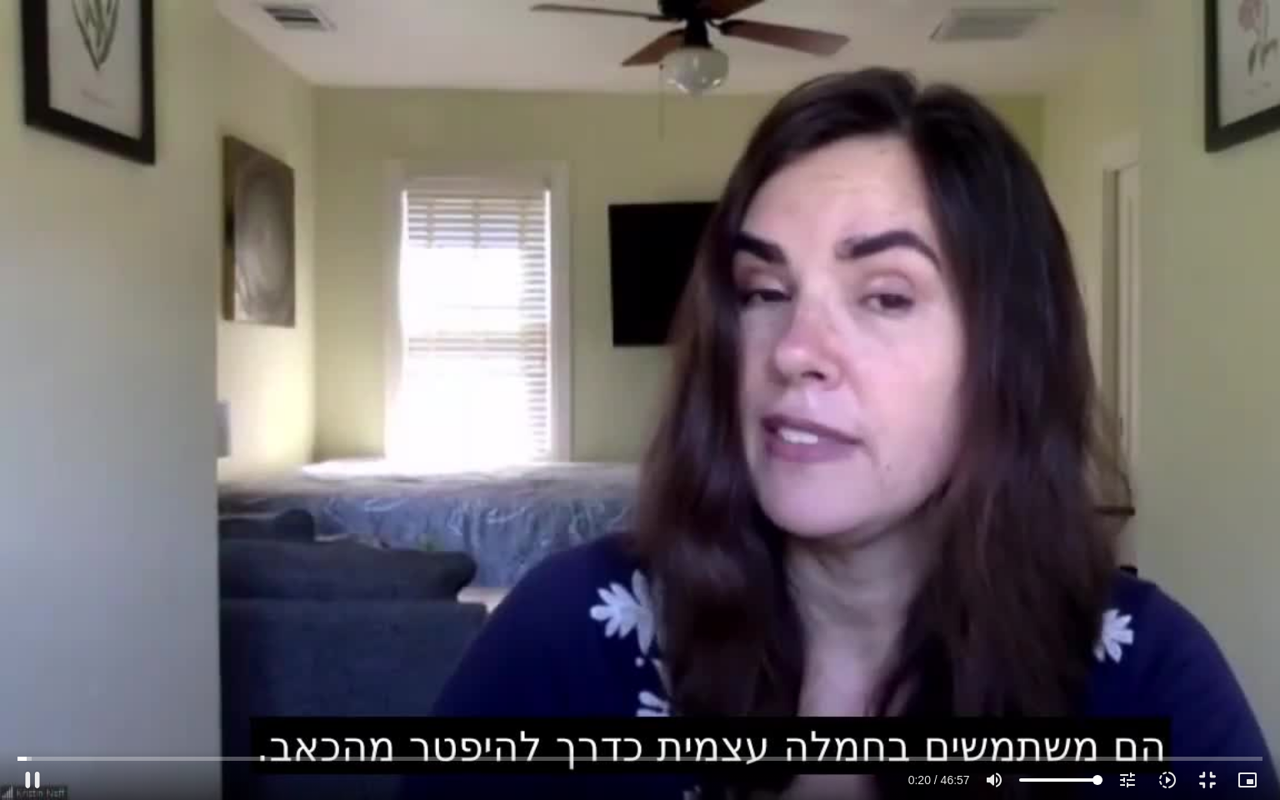
type input "992.52"
type input "20.927585"
type input "992.52"
type input "20.963823"
type input "992.52"
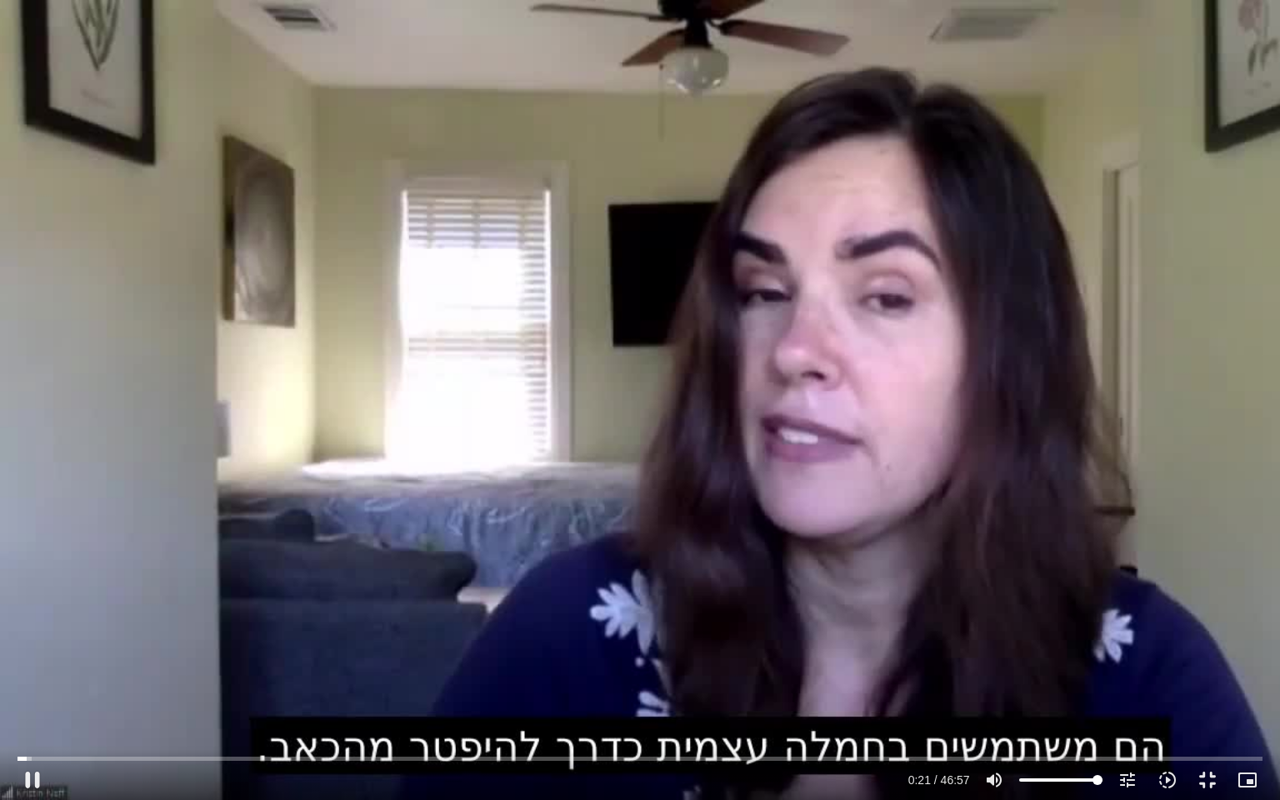
type input "21.210966"
type input "992.52"
type input "21.344267"
type input "992.52"
type input "21.377559"
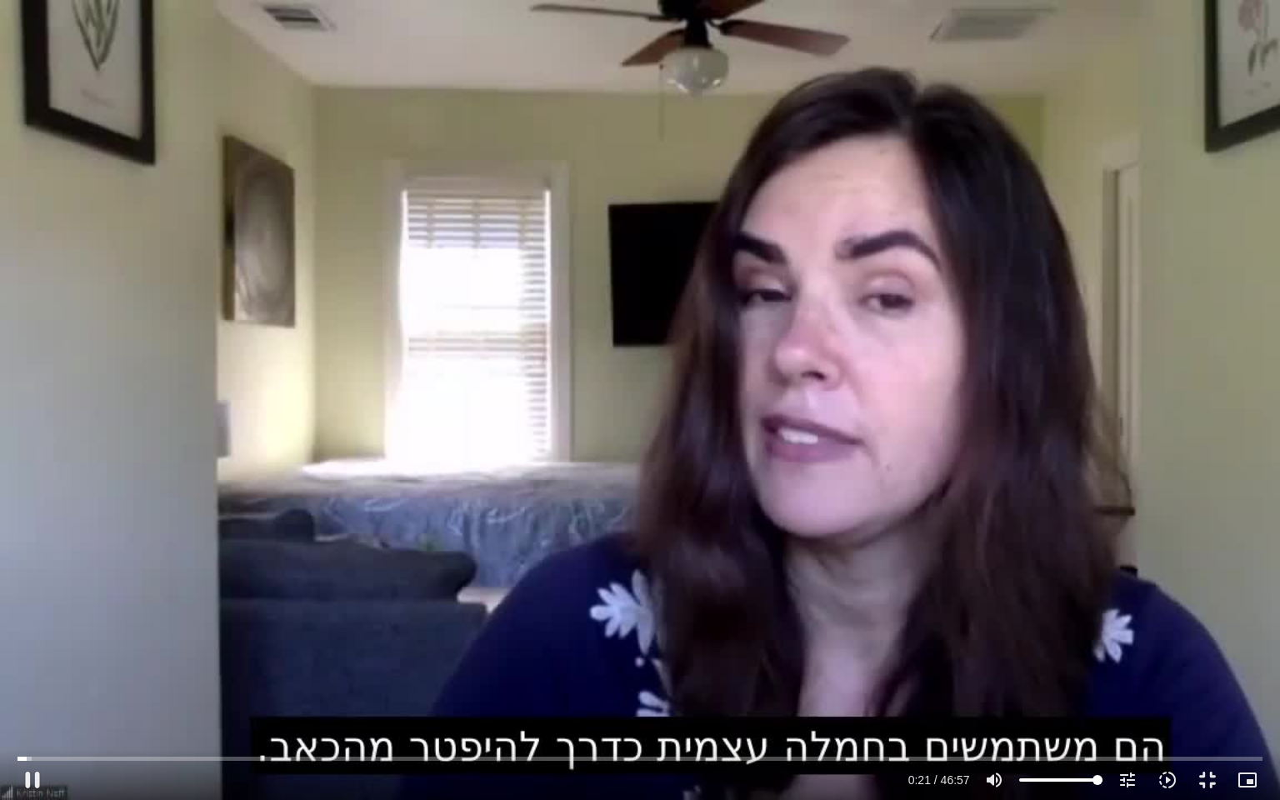
type input "992.52"
type input "21.488903"
type input "992.52"
type input "21.628967"
type input "992.52"
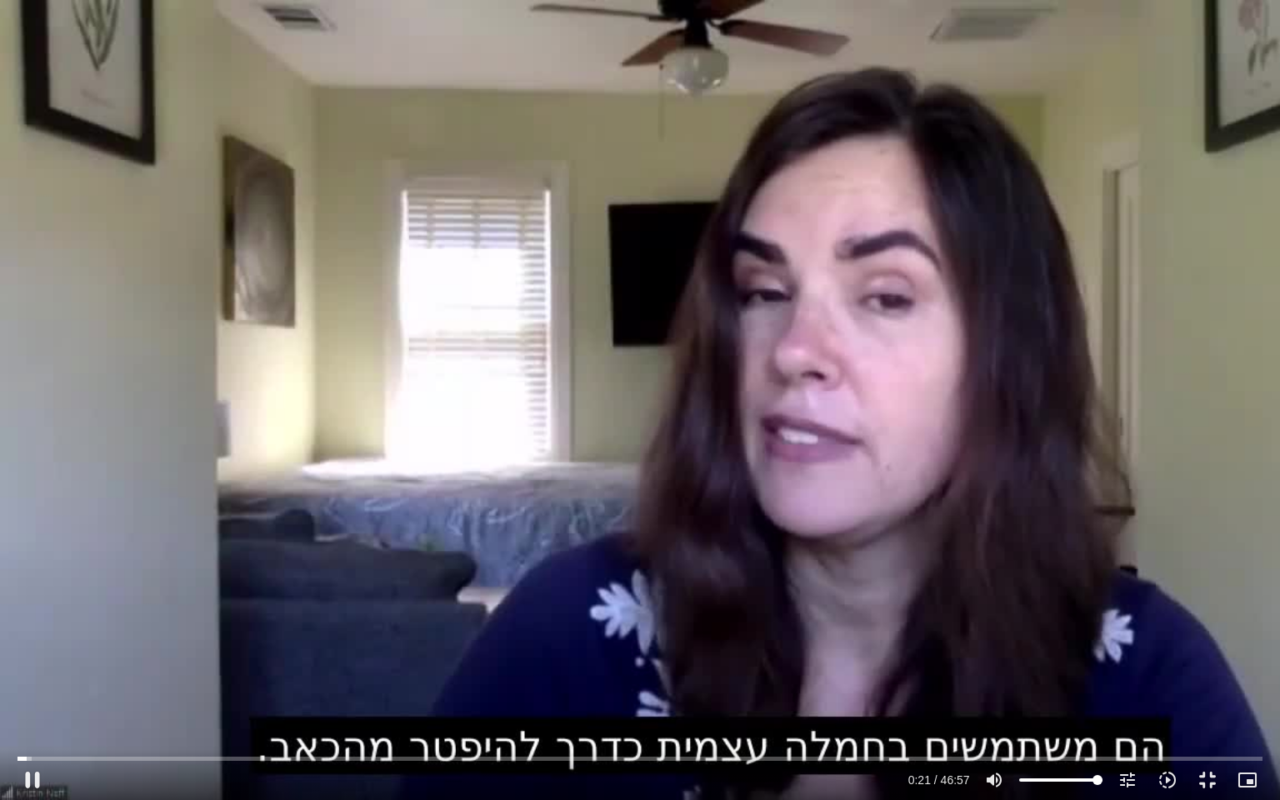
type input "21.877725"
type input "992.52"
type input "22.010985"
type input "992.52"
type input "22.127437"
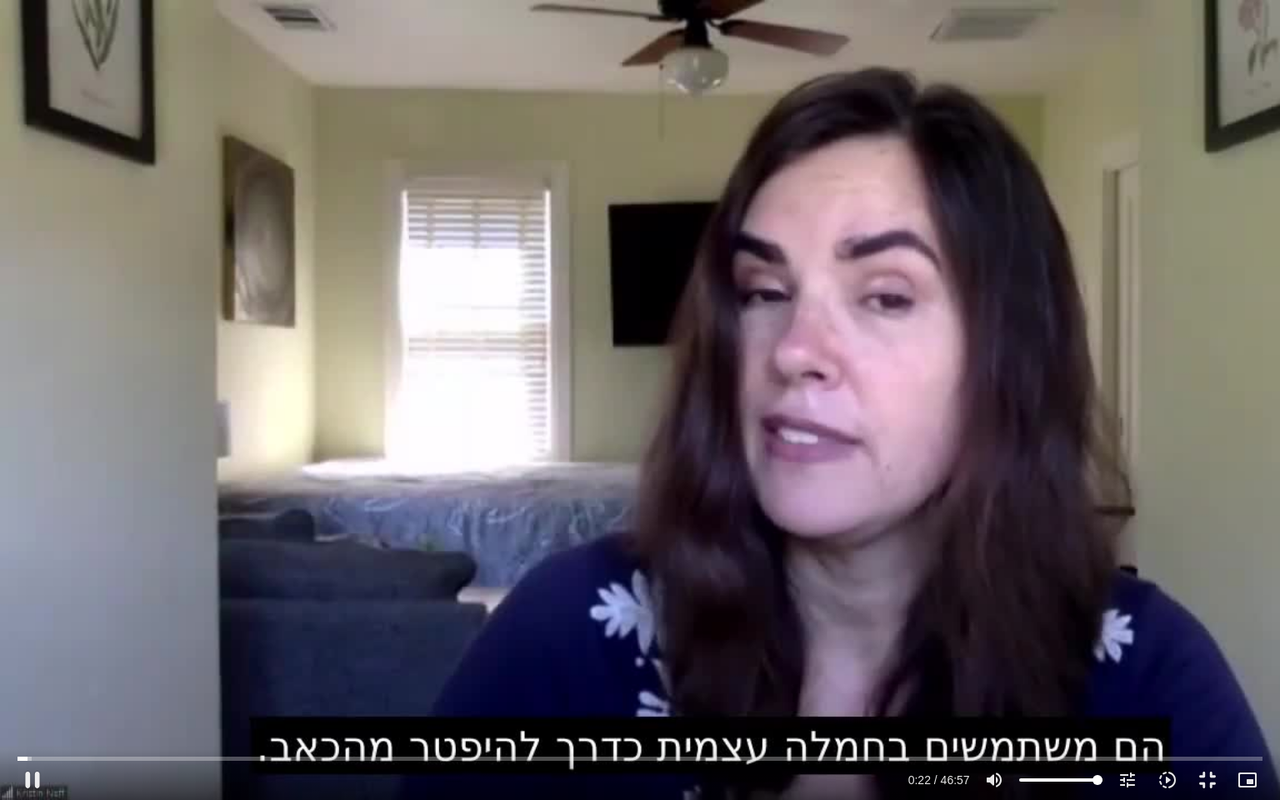
type input "992.52"
type input "22.151512"
type input "992.52"
type input "22.282352"
type input "992.52"
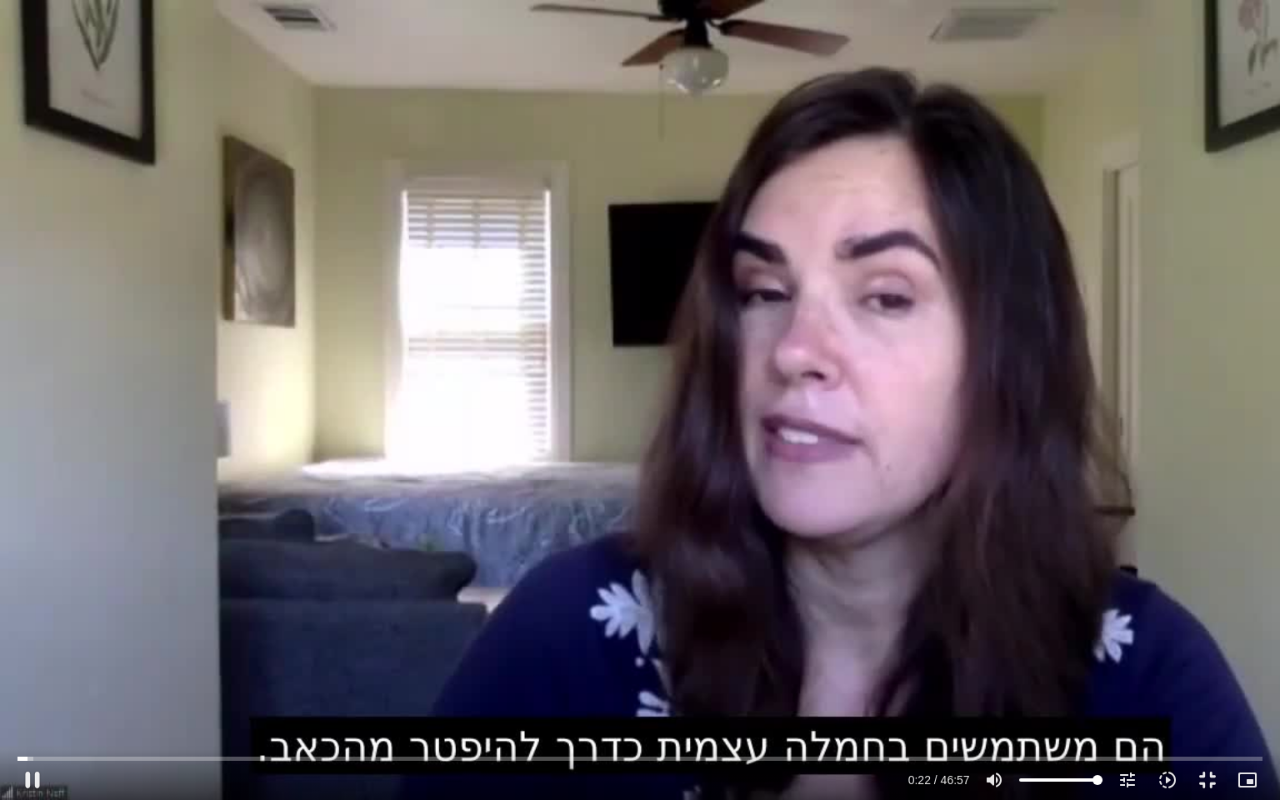
type input "22.409602"
type input "992.52"
type input "22.542996"
type input "992.52"
type input "22.680314"
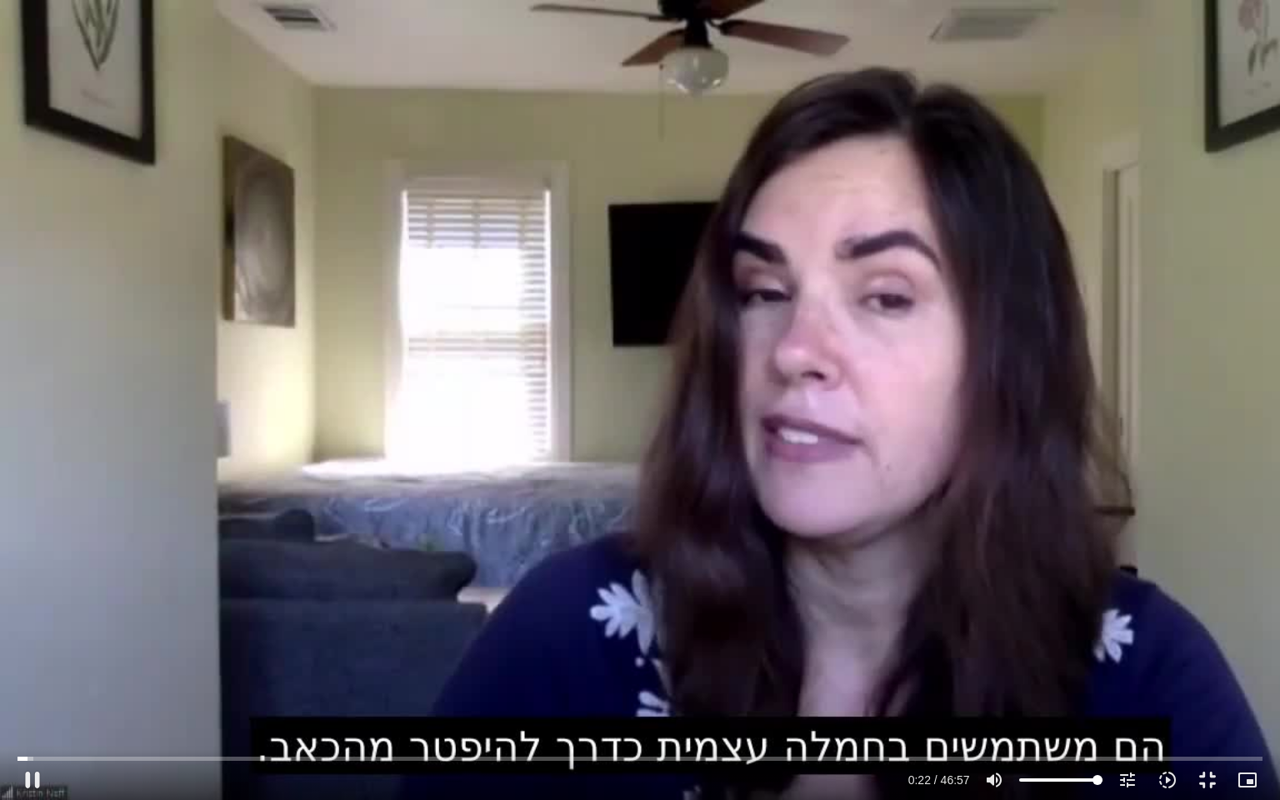
type input "992.52"
type input "22.814135"
type input "992.52"
type input "22.947319"
type input "992.52"
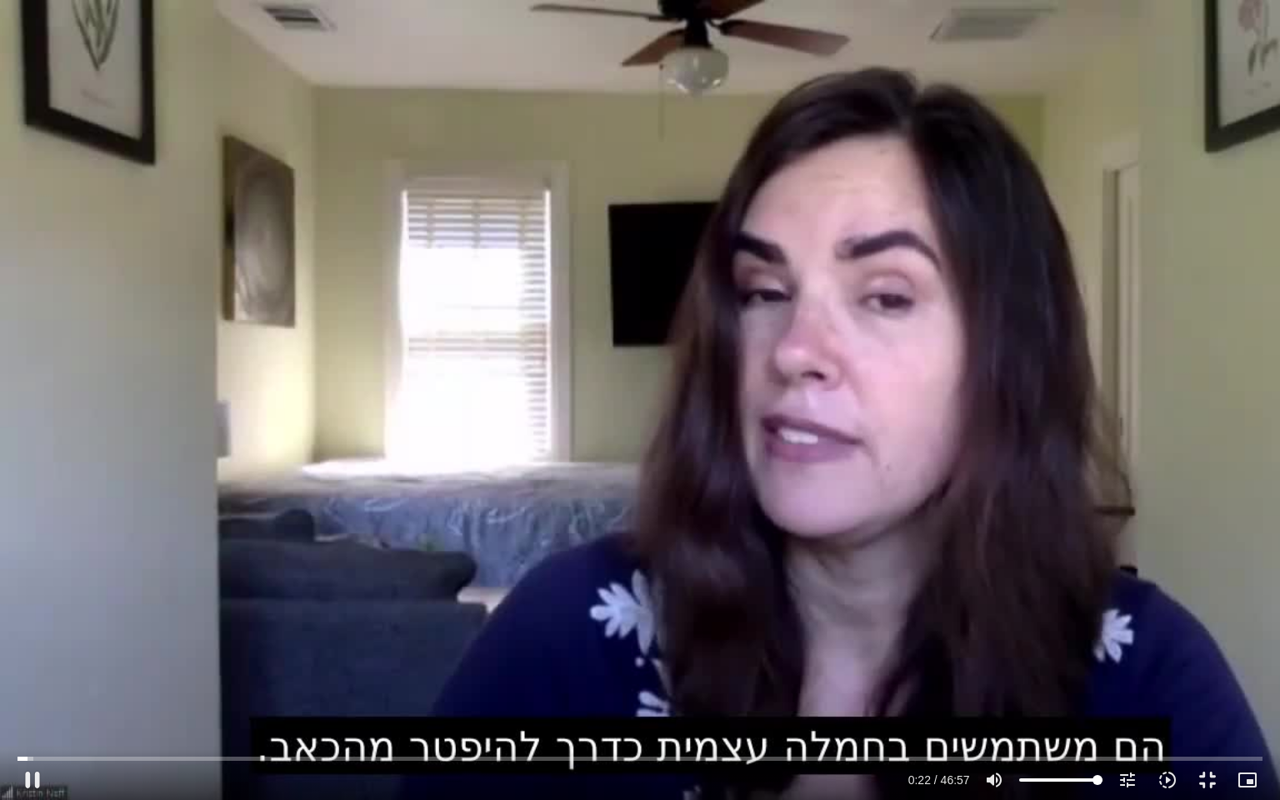
type input "23.08016"
type input "992.52"
type input "23.214706"
type input "992.52"
type input "23.347207"
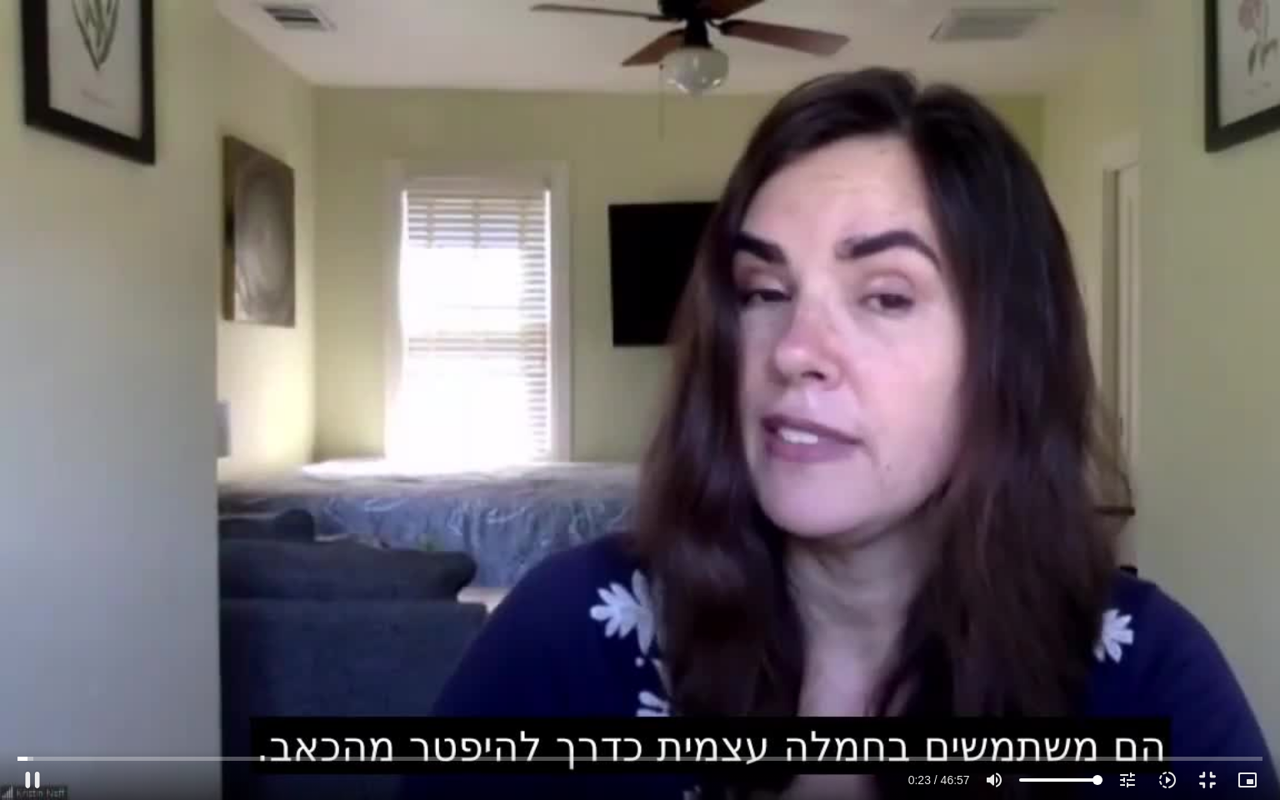
type input "992.52"
type input "23.480649"
type input "992.52"
type input "23.614191"
type input "992.52"
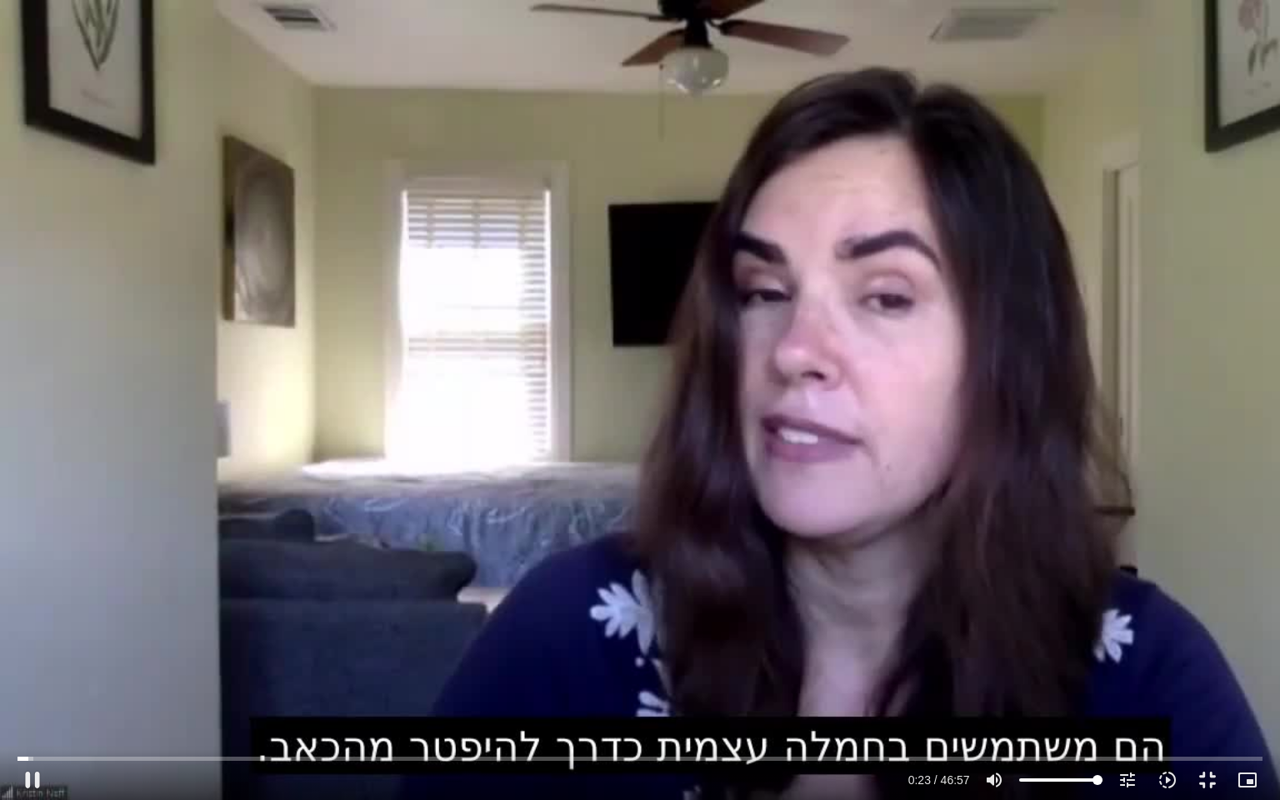
type input "23.748672"
type input "992.52"
type input "23.882877"
type input "992.52"
type input "24.014048"
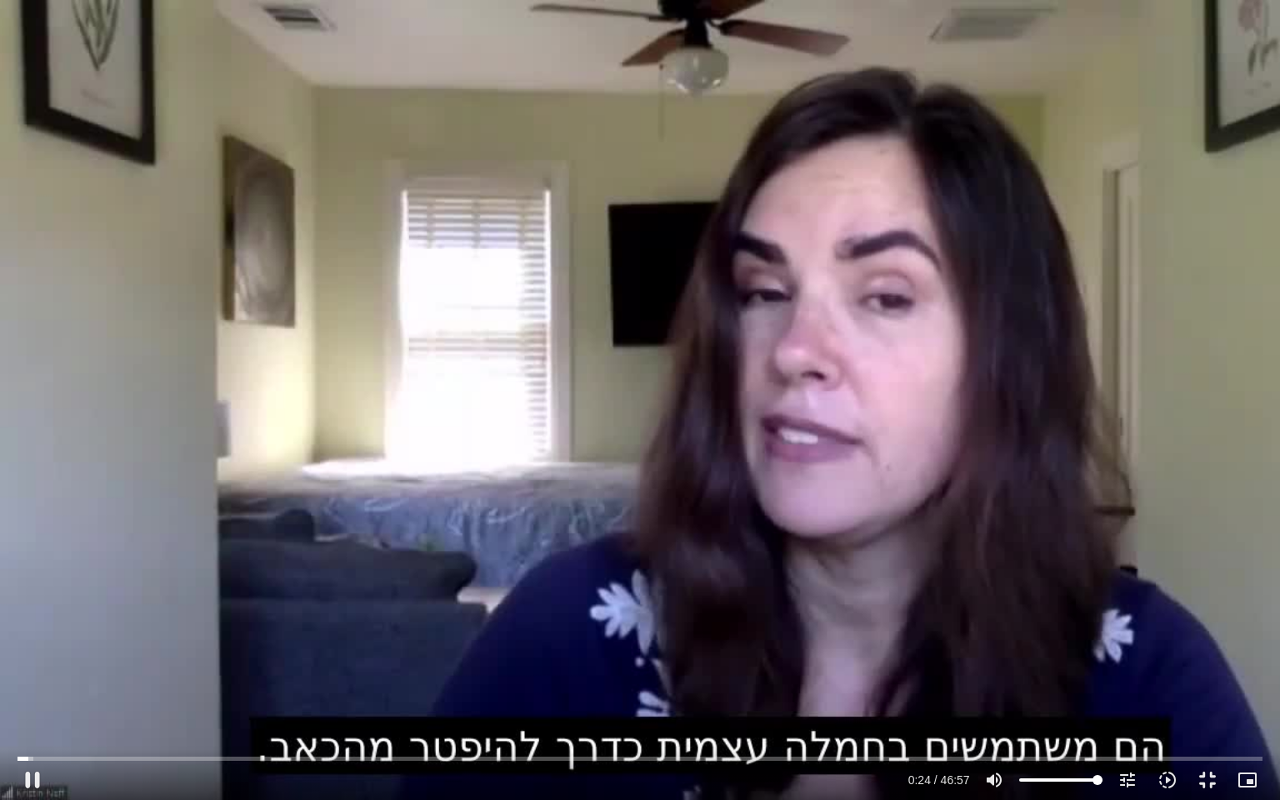
type input "992.52"
type input "24.148666"
type input "992.52"
type input "24.281195"
type input "992.52"
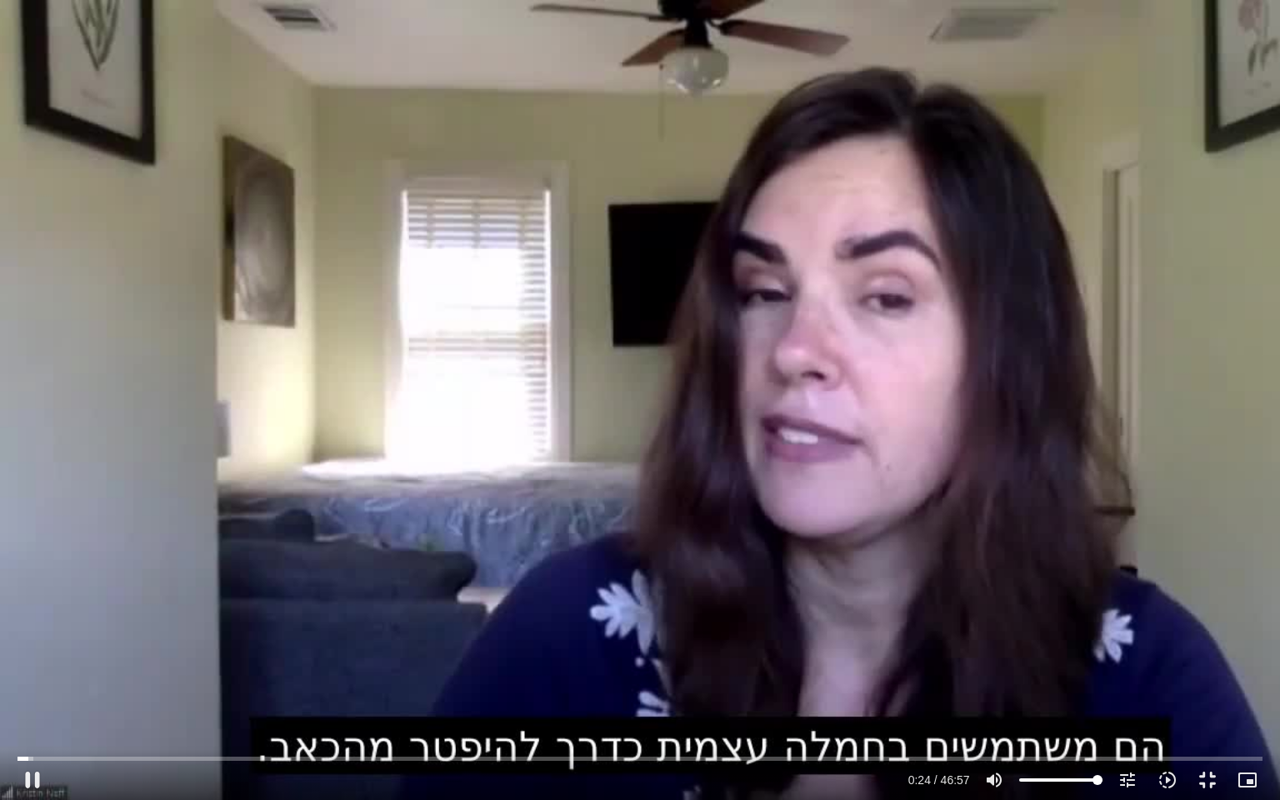
type input "24.415795"
type input "992.52"
type input "24.546786"
type input "992.52"
type input "24.683146"
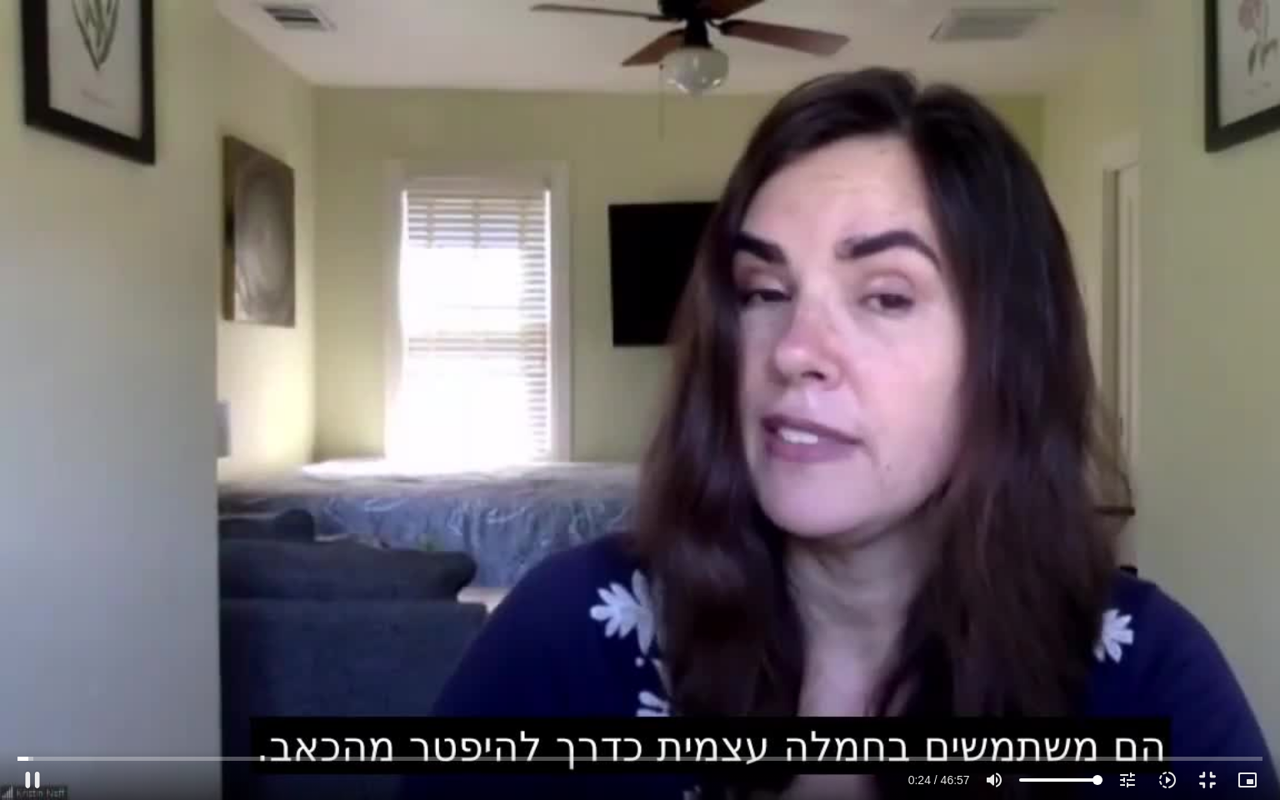
type input "992.52"
type input "24.814117"
type input "992.52"
type input "24.948944"
type input "992.52"
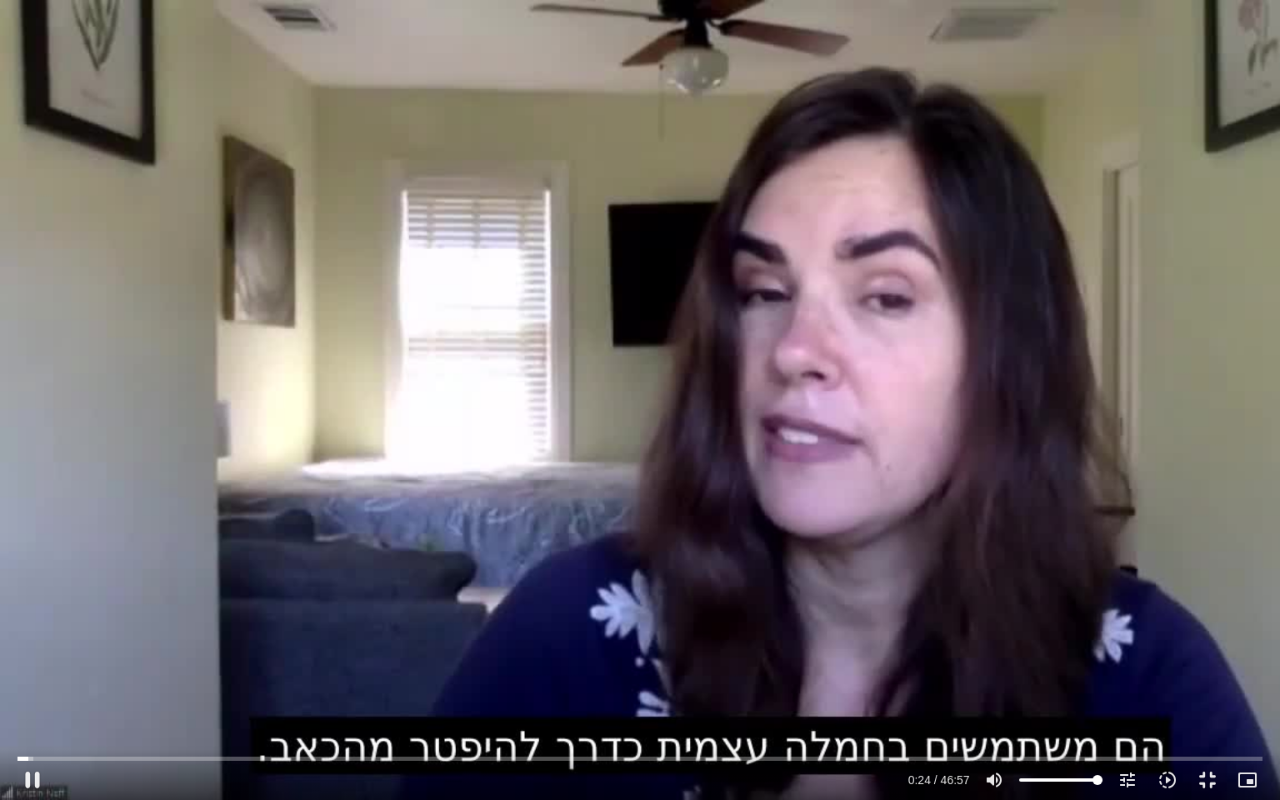
type input "25.082041"
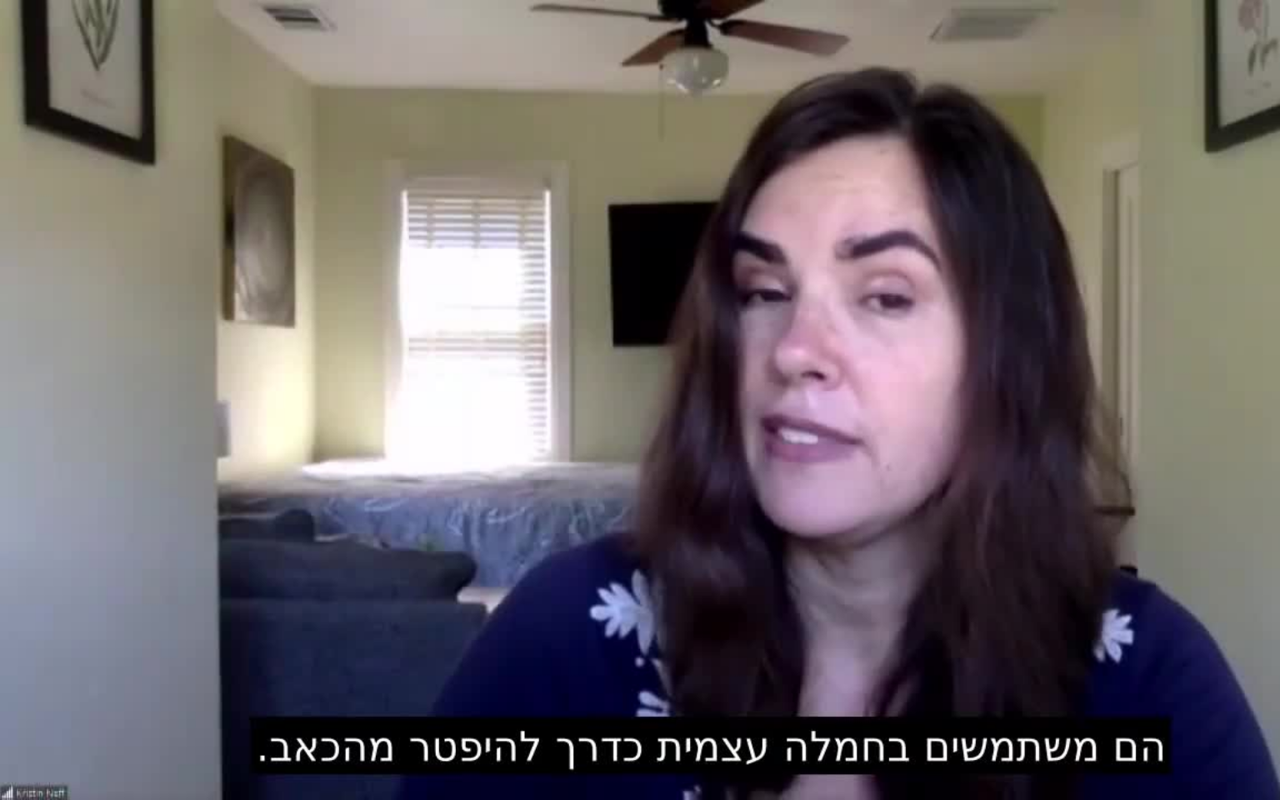
type input "992.52"
type input "256.116652"
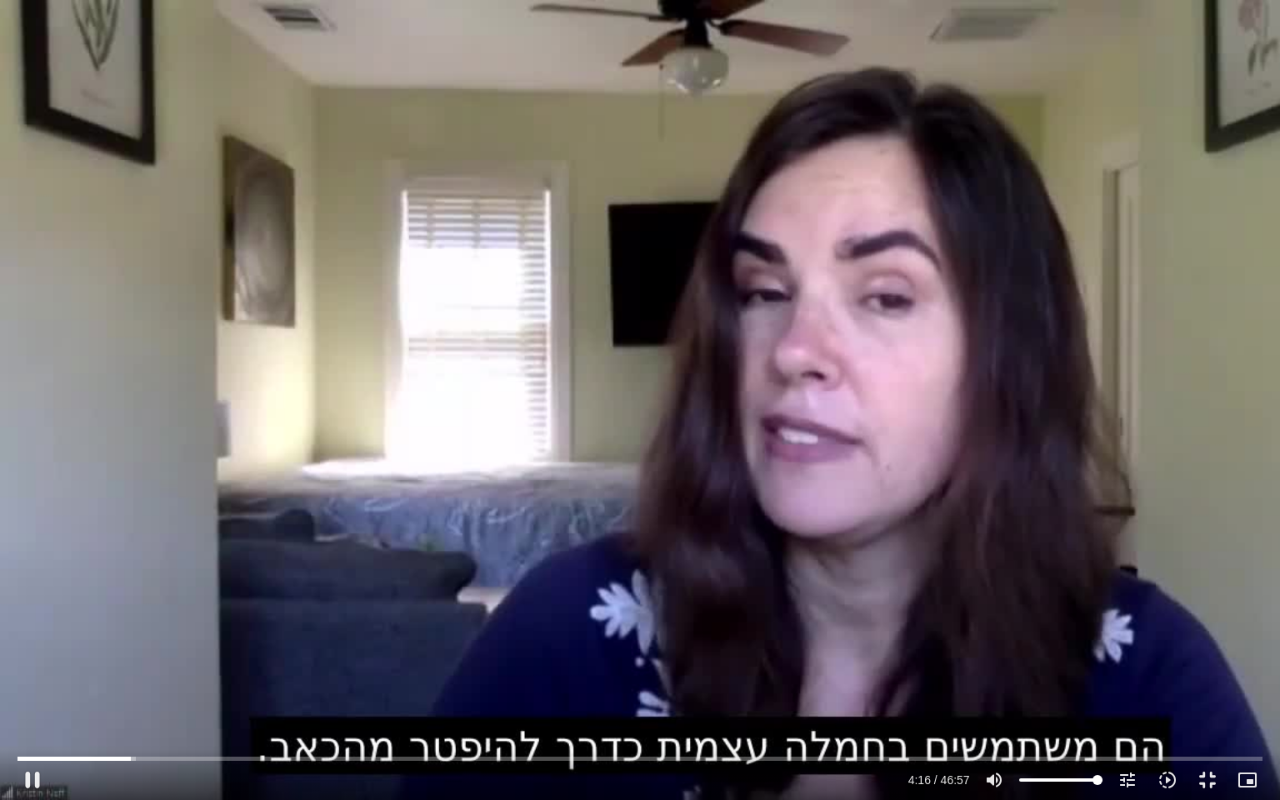
type input "992.52"
type input "256.235121"
type input "992.52"
type input "256.483488"
type input "992.52"
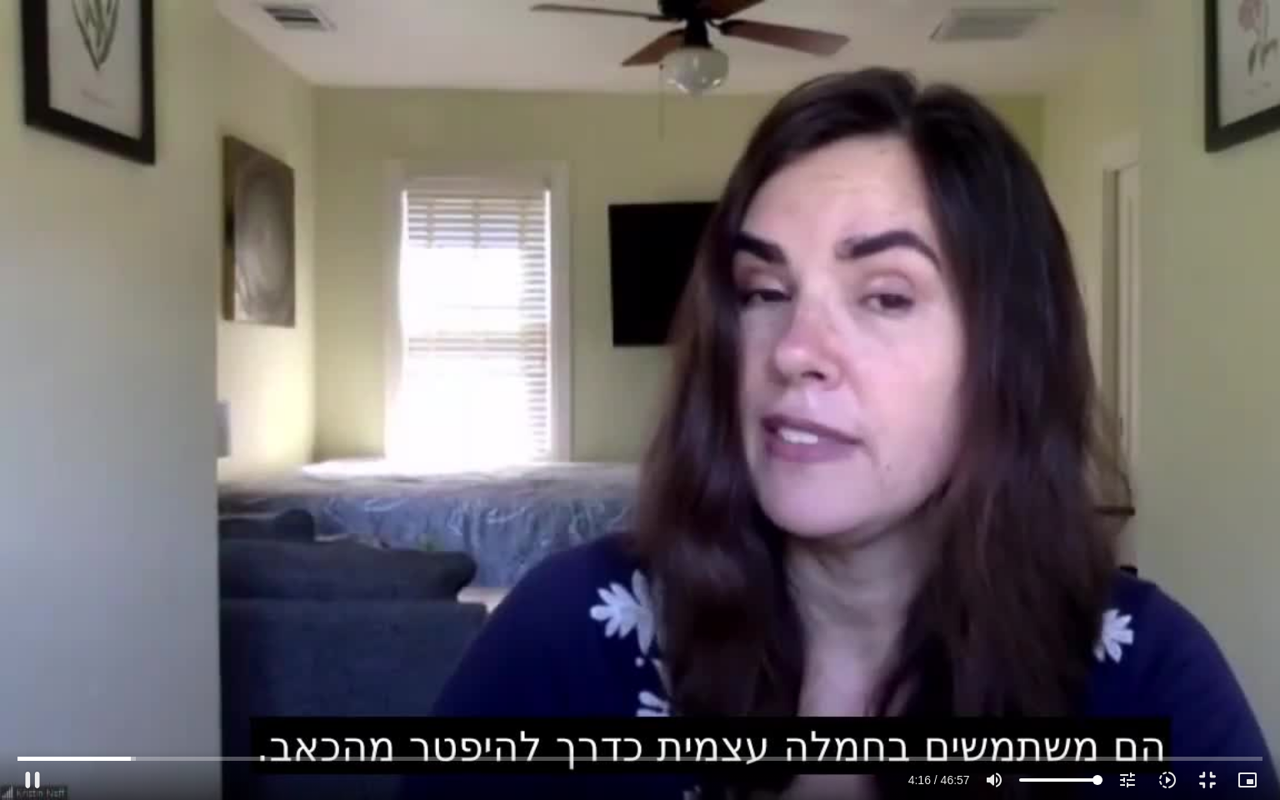
type input "256.58329"
type input "992.52"
type input "256.750103"
type input "992.52"
type input "256.833391"
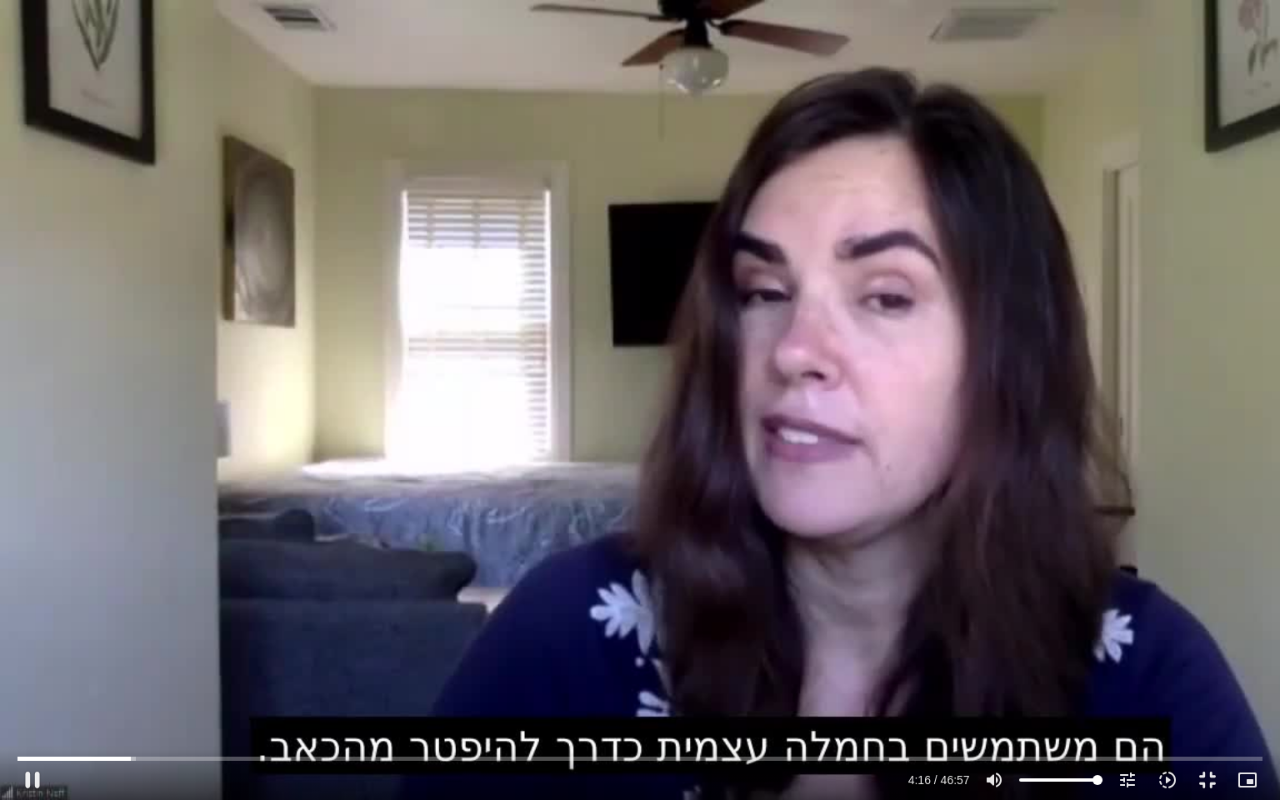
type input "992.52"
type input "256.888538"
type input "992.52"
type input "257.018263"
type input "992.52"
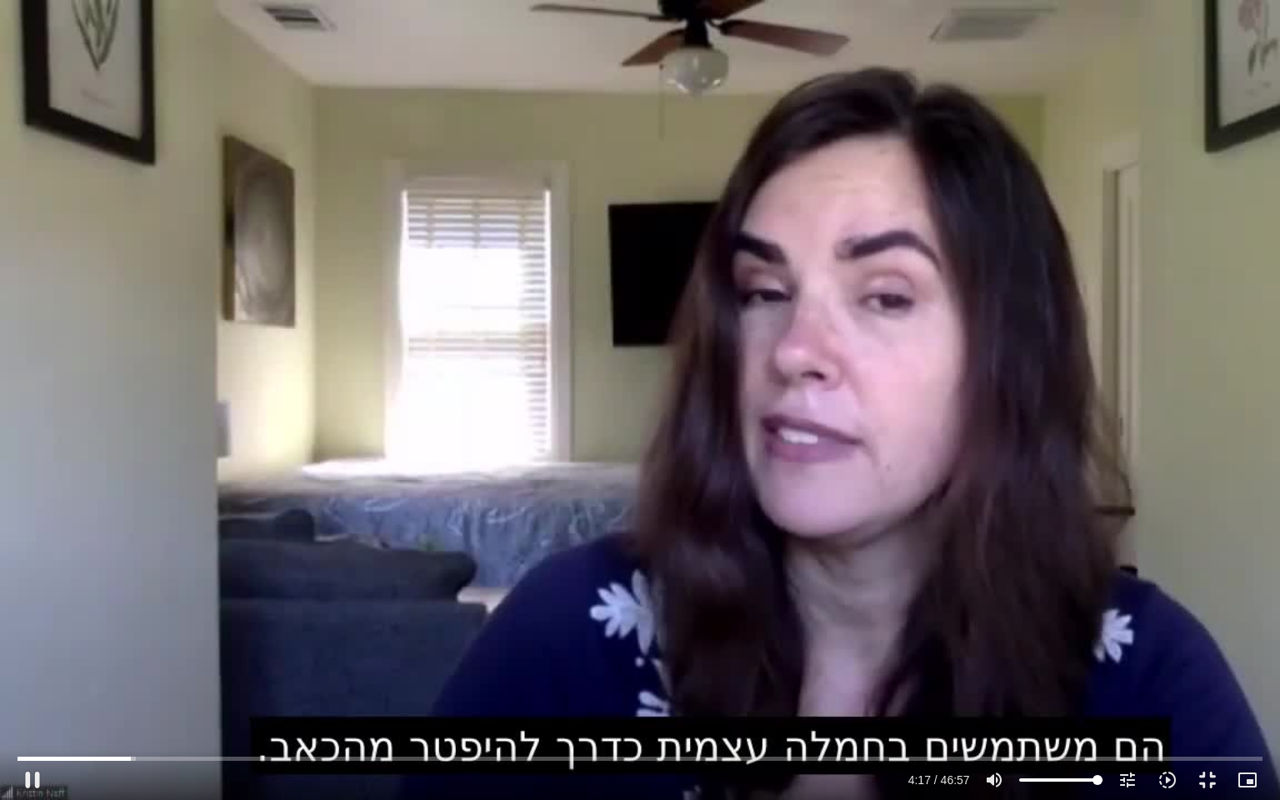
type input "257.150106"
type input "992.52"
type input "257.283985"
type input "992.52"
type input "257.417575"
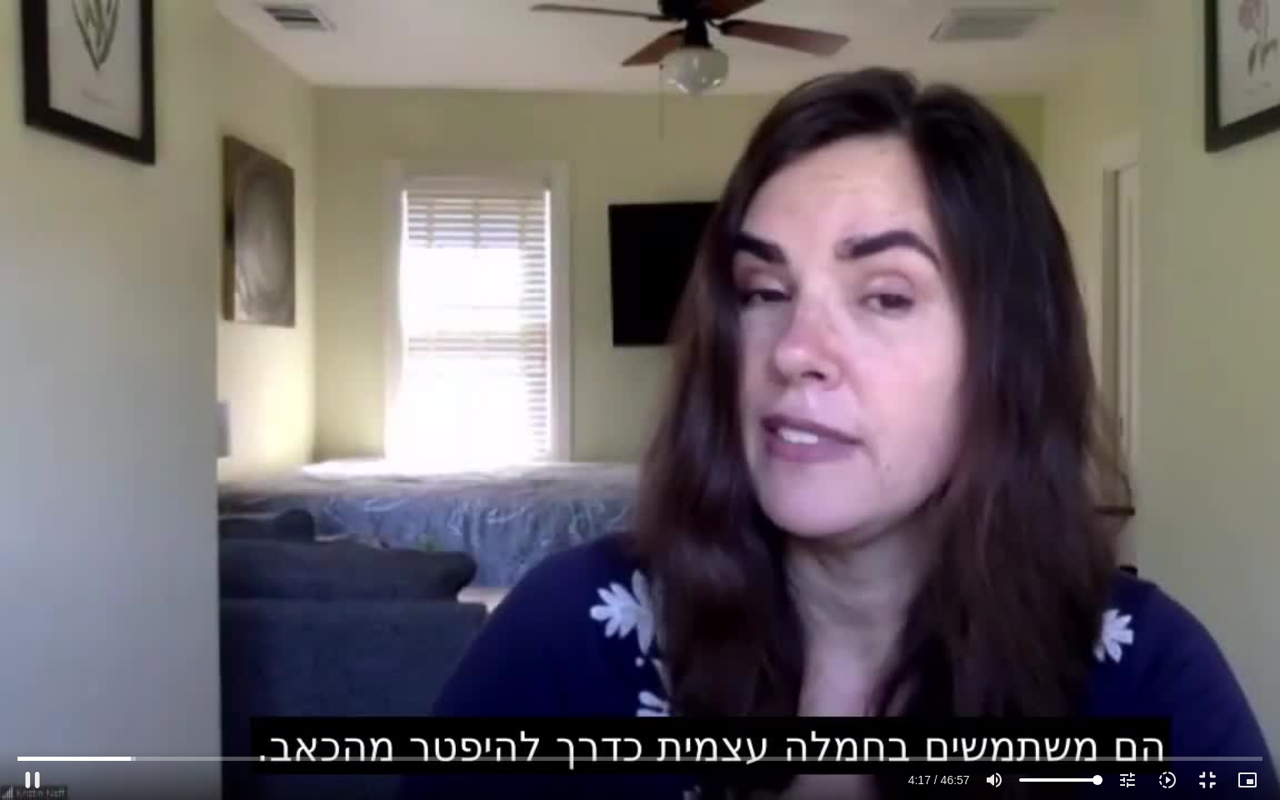
type input "992.52"
type input "257.666463"
type input "992.52"
type input "257.782671"
type input "992.52"
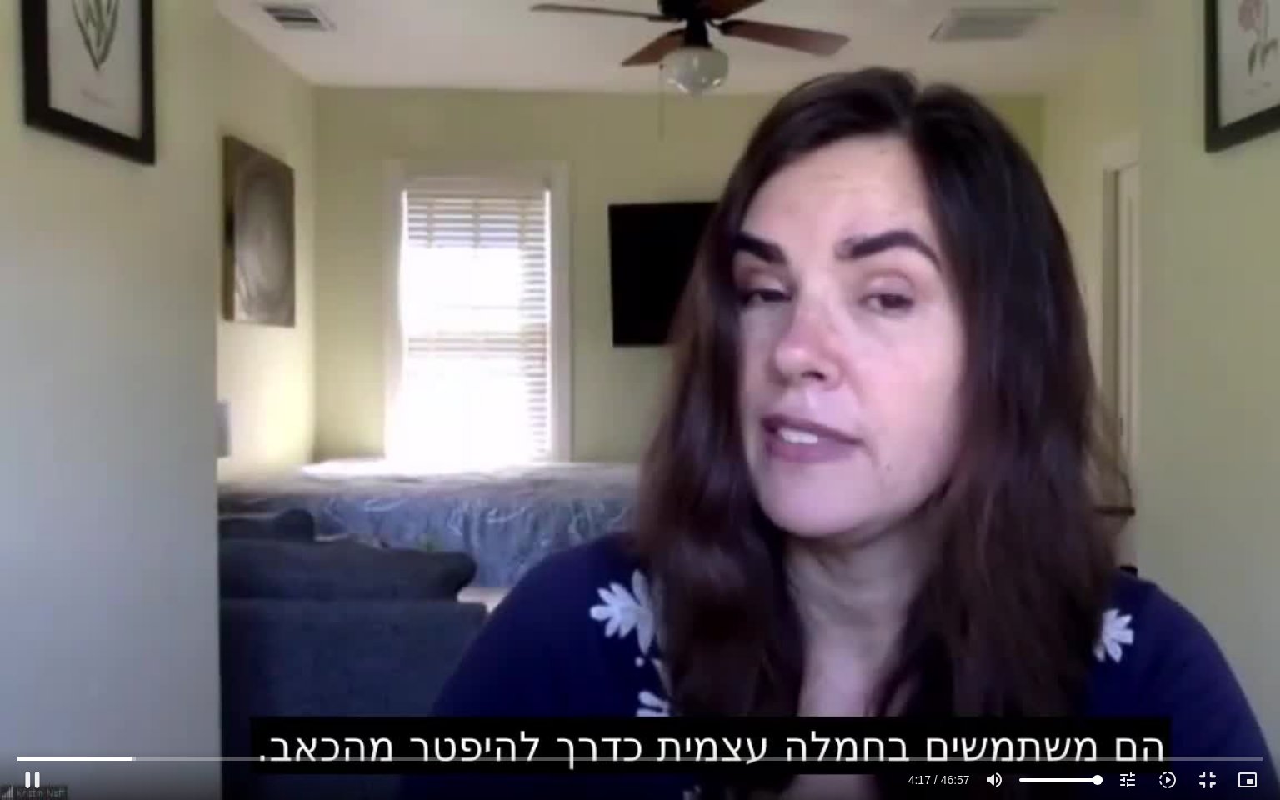
type input "257.816567"
type input "992.52"
type input "257.951844"
type input "992.52"
type input "258.08331"
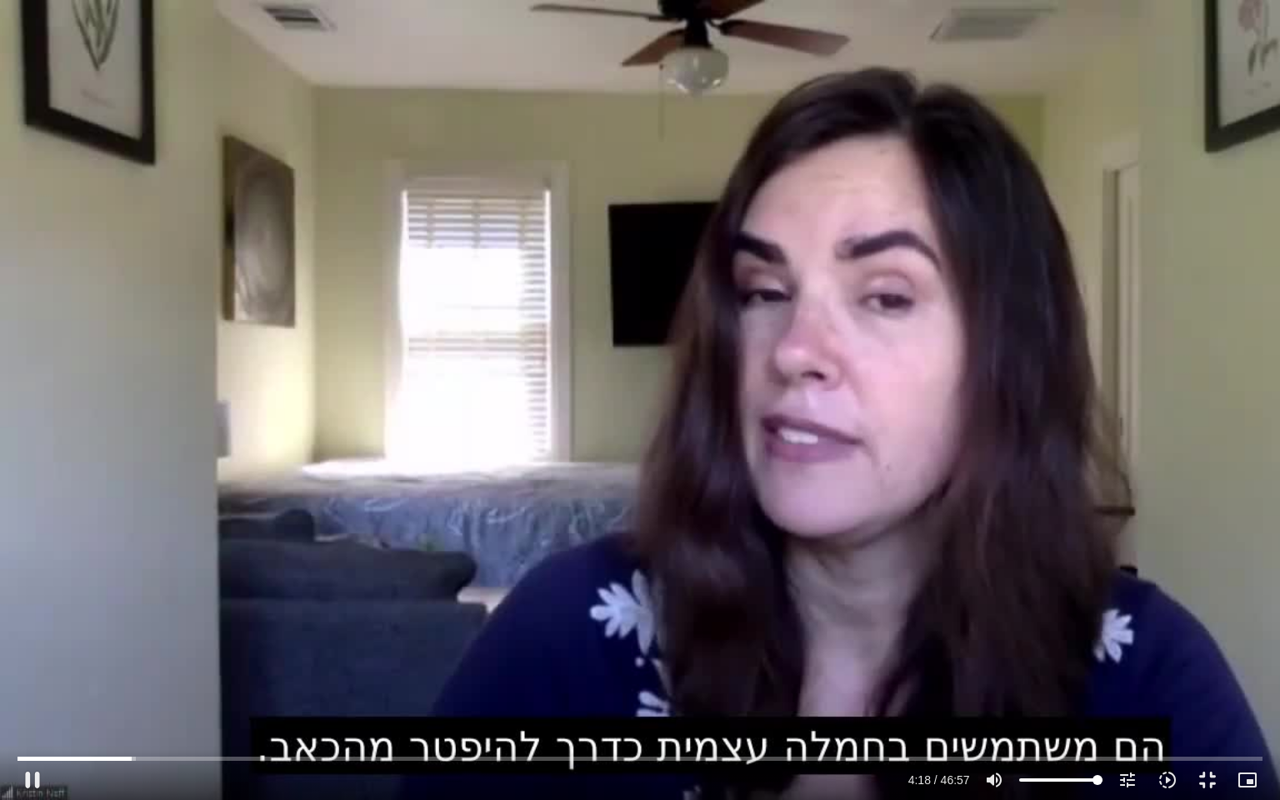
type input "992.52"
type input "258.332857"
type input "992.52"
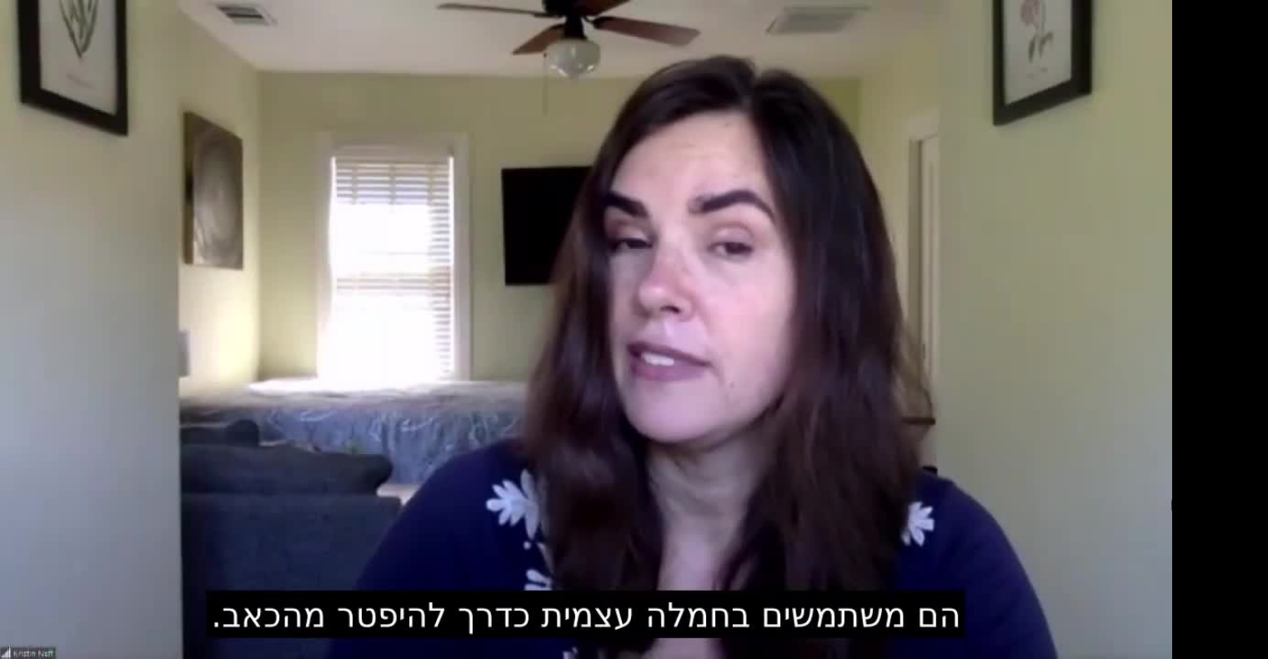
scroll to position [1335, 0]
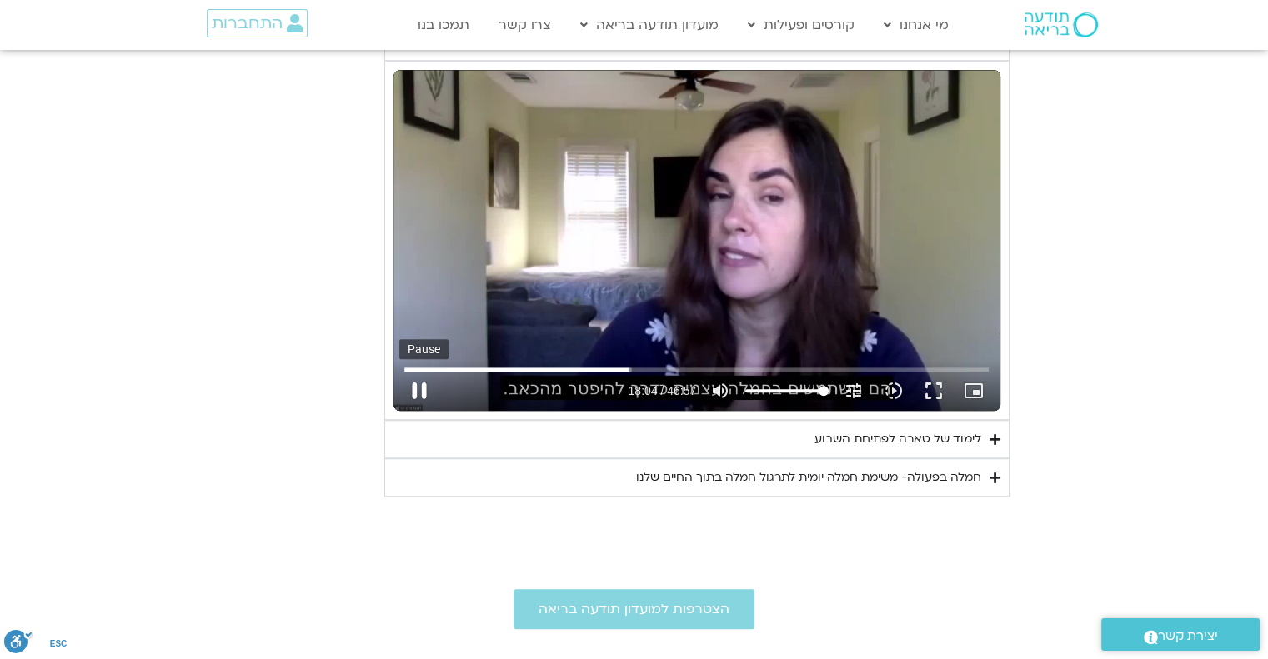
click at [418, 385] on button "pause" at bounding box center [419, 391] width 40 height 40
click at [816, 468] on div "חמלה בפעולה- משימת חמלה יומית לתרגול חמלה בתוך החיים שלנו" at bounding box center [808, 478] width 345 height 20
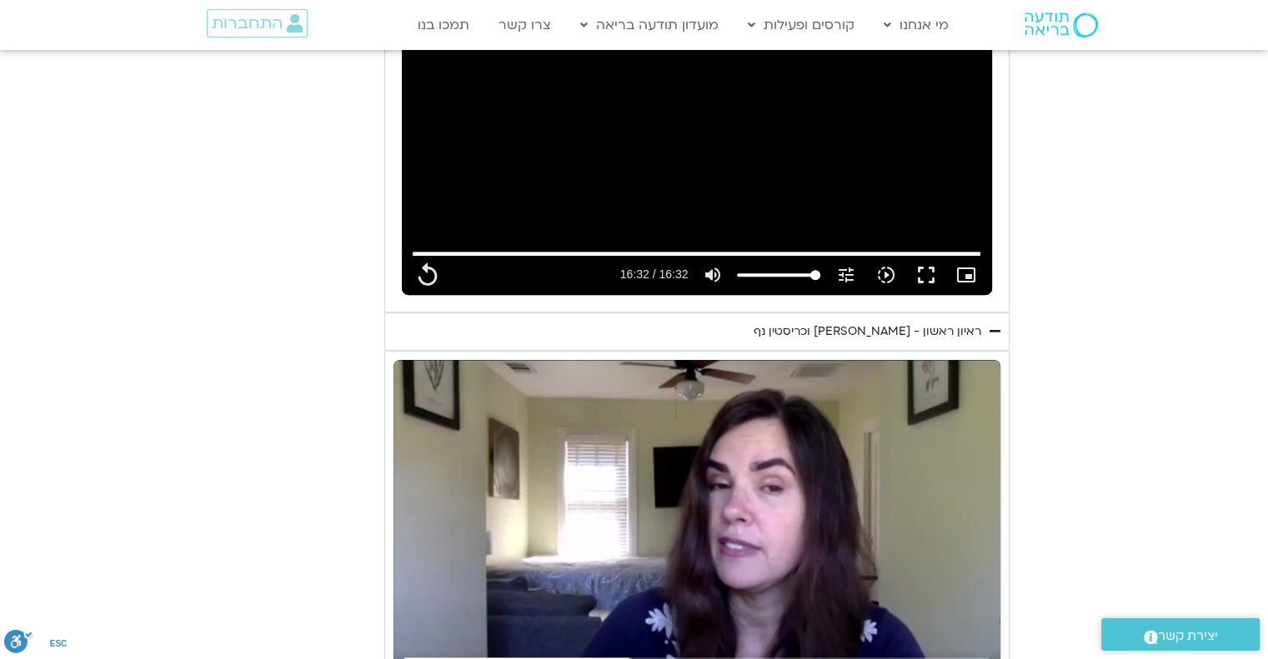
scroll to position [1046, 0]
